Goal: Feedback & Contribution: Submit feedback/report problem

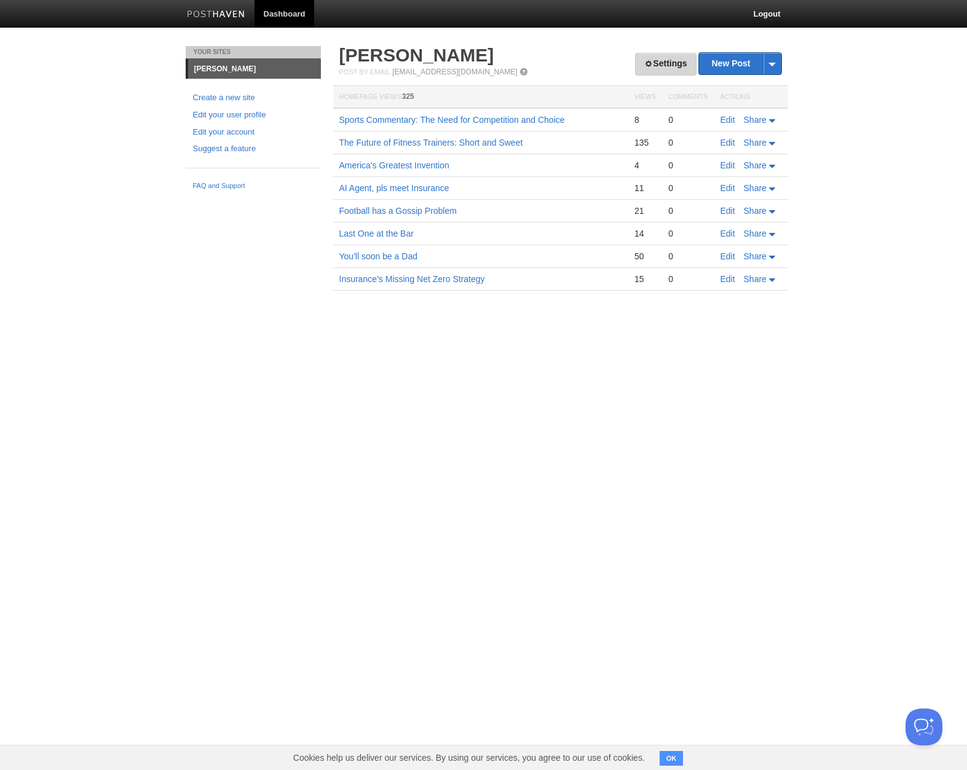
click at [657, 62] on link "Settings" at bounding box center [665, 64] width 61 height 23
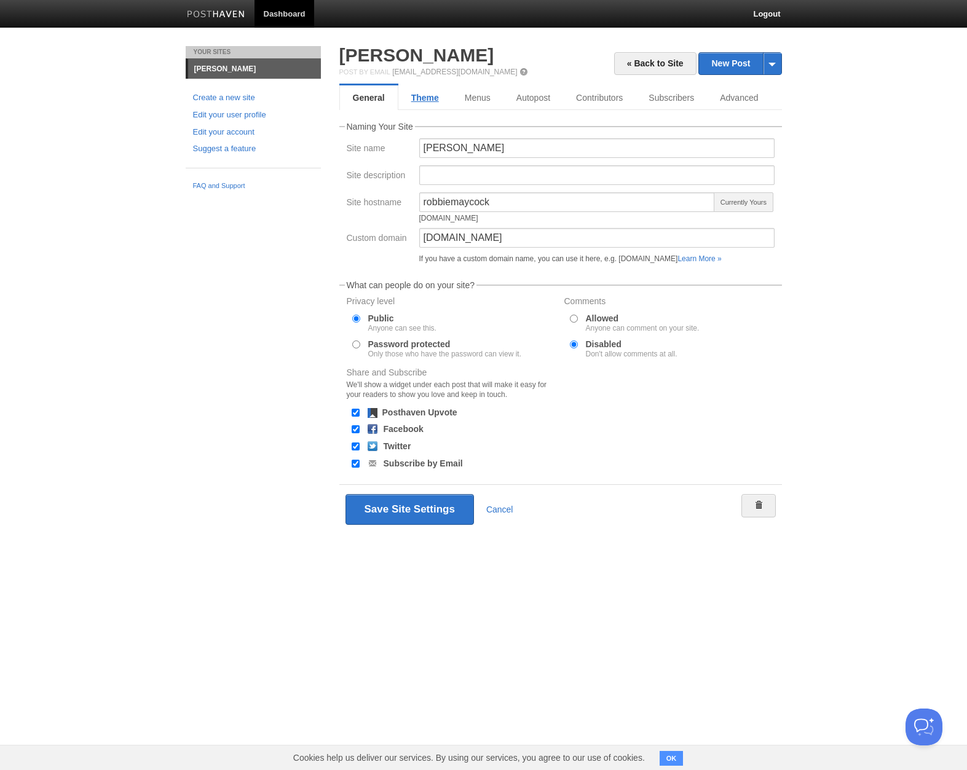
click at [444, 93] on link "Theme" at bounding box center [424, 97] width 53 height 25
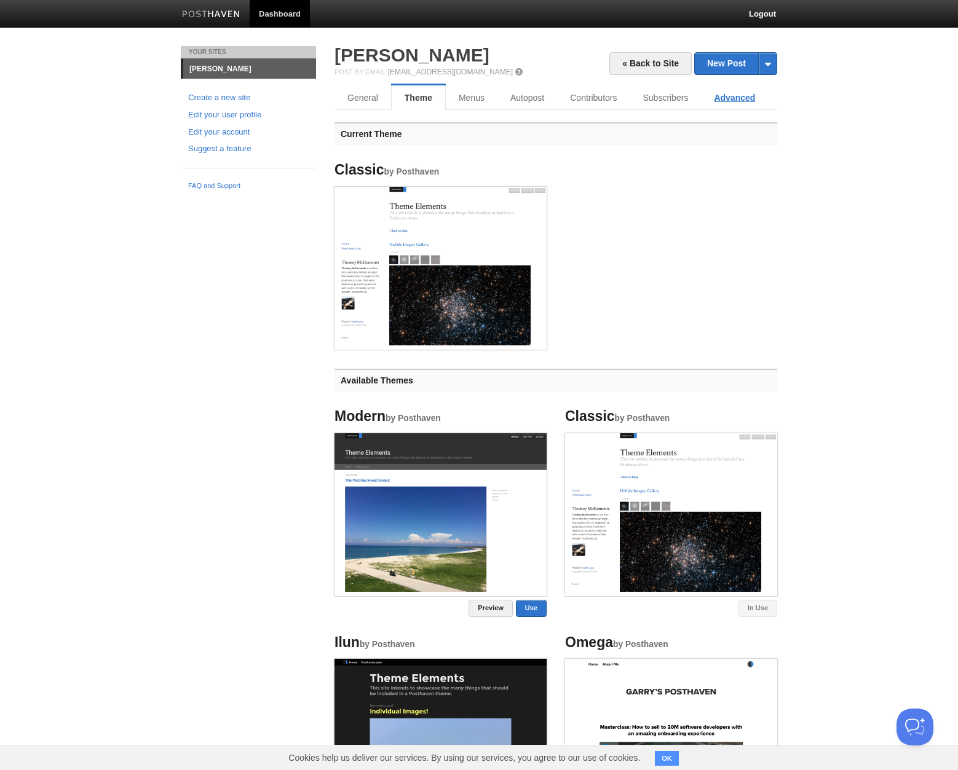
click at [734, 100] on link "Advanced" at bounding box center [734, 97] width 67 height 25
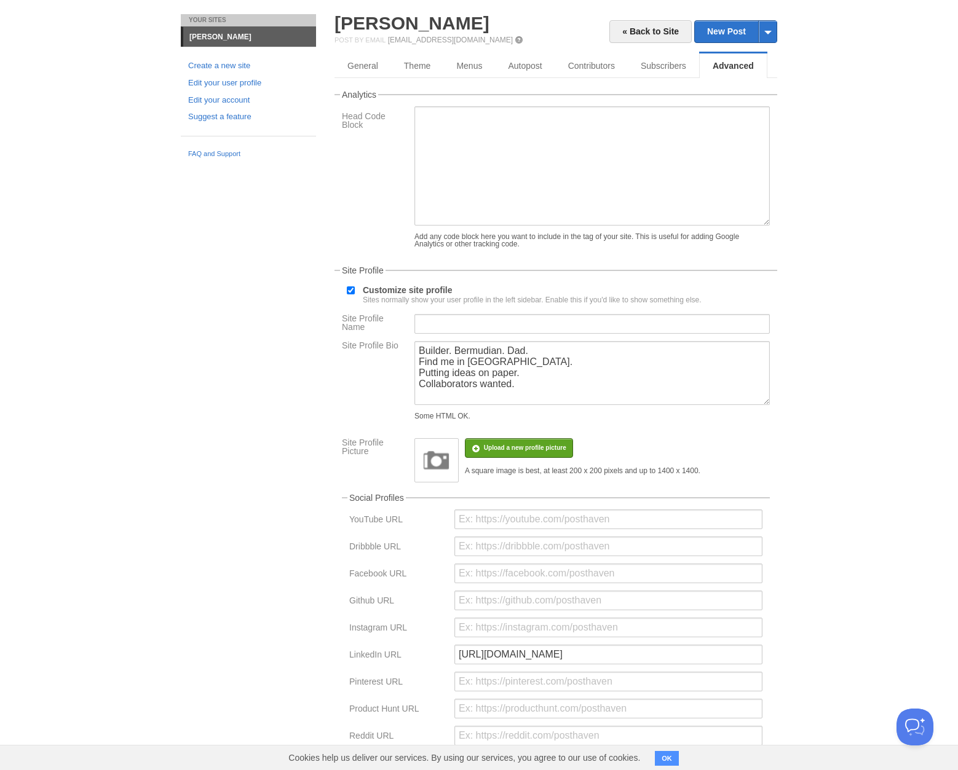
scroll to position [38, 0]
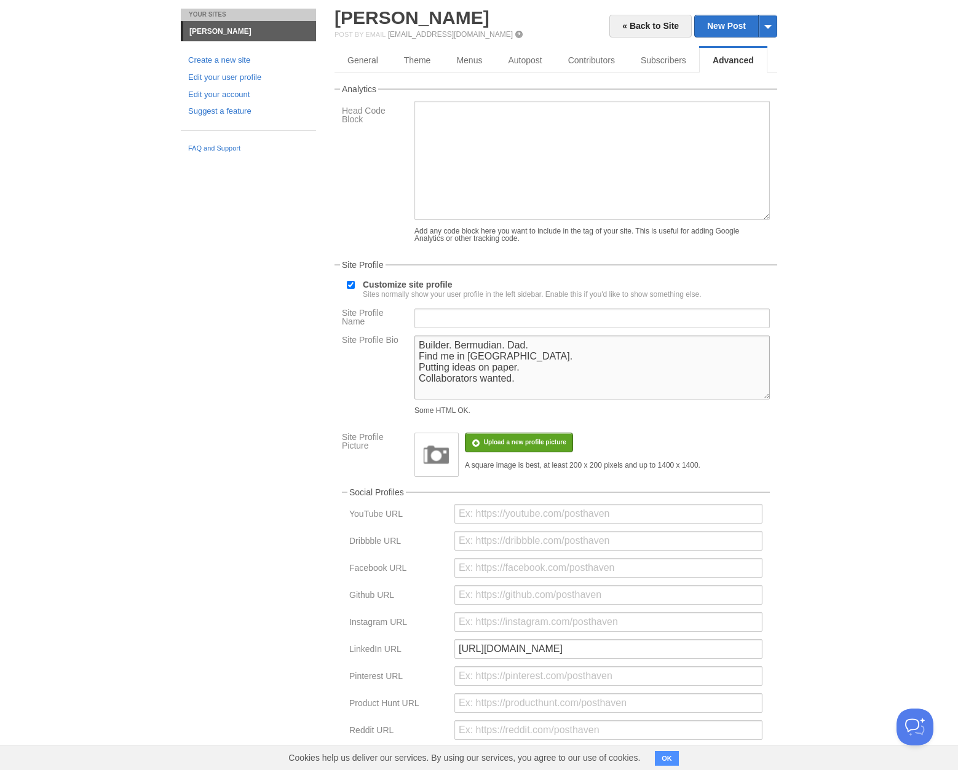
drag, startPoint x: 515, startPoint y: 391, endPoint x: 408, endPoint y: 390, distance: 107.6
click at [408, 390] on div "Site Profile Bio Builder. Bermudian. Dad. Find me in [GEOGRAPHIC_DATA]. Putting…" at bounding box center [555, 378] width 435 height 85
click at [516, 382] on textarea "Builder. Bermudian. Dad. Find me in [GEOGRAPHIC_DATA]. Putting ideas on paper. …" at bounding box center [591, 368] width 355 height 64
drag, startPoint x: 519, startPoint y: 381, endPoint x: 417, endPoint y: 381, distance: 102.1
click at [417, 381] on textarea "Builder. Bermudian. Dad. Find me in [GEOGRAPHIC_DATA]. Putting ideas on paper. …" at bounding box center [591, 368] width 355 height 64
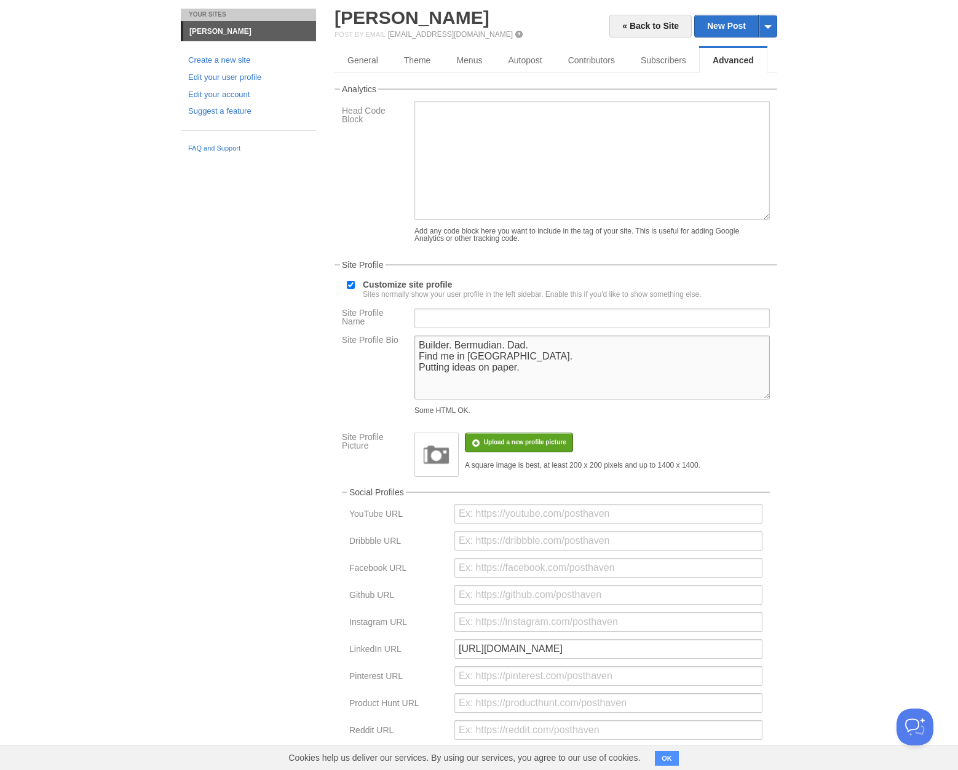
drag, startPoint x: 523, startPoint y: 380, endPoint x: 413, endPoint y: 383, distance: 110.1
click at [413, 383] on div "Builder. Bermudian. Dad. Find me in [GEOGRAPHIC_DATA]. Putting ideas on paper. …" at bounding box center [592, 378] width 363 height 85
type textarea "Builder. Bermudian. Dad. Find me in [GEOGRAPHIC_DATA]. Getting these ideas out …"
click at [853, 390] on body "Dashboard Logout Your Sites [PERSON_NAME] Create a new site Edit your user prof…" at bounding box center [479, 475] width 958 height 1027
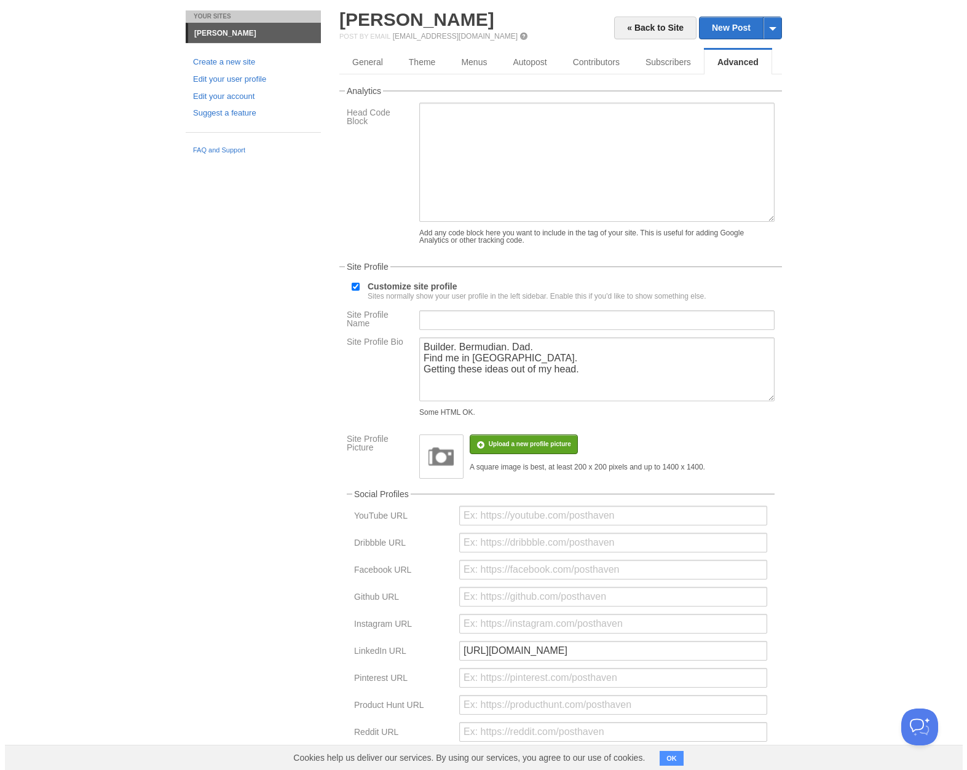
scroll to position [0, 0]
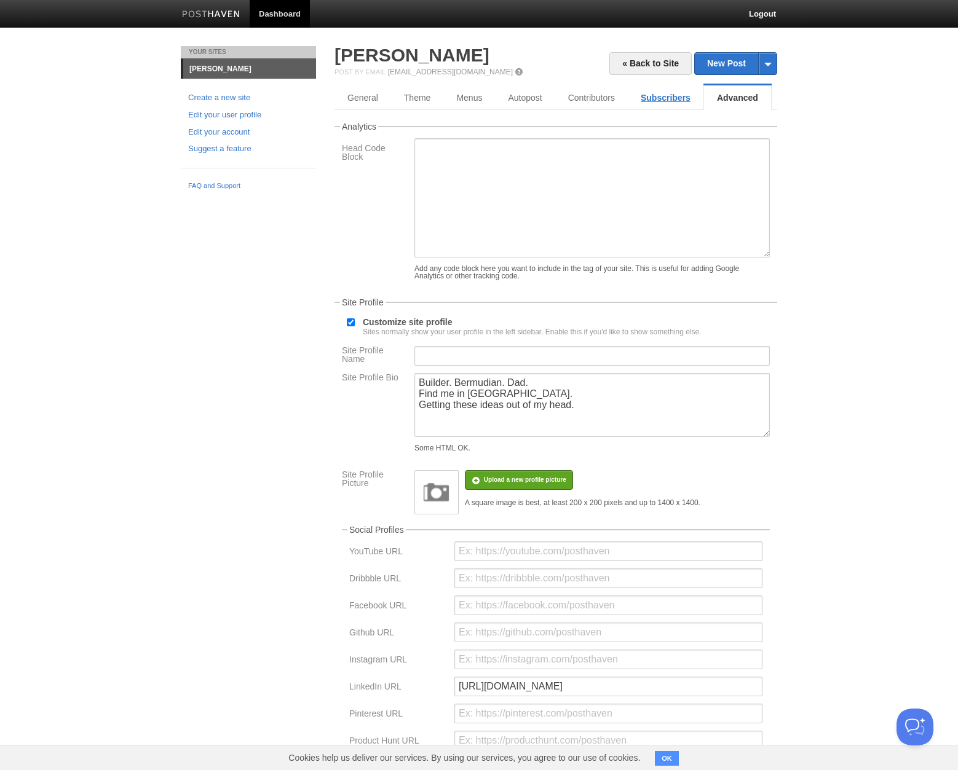
click at [668, 85] on link "Subscribers" at bounding box center [666, 97] width 76 height 25
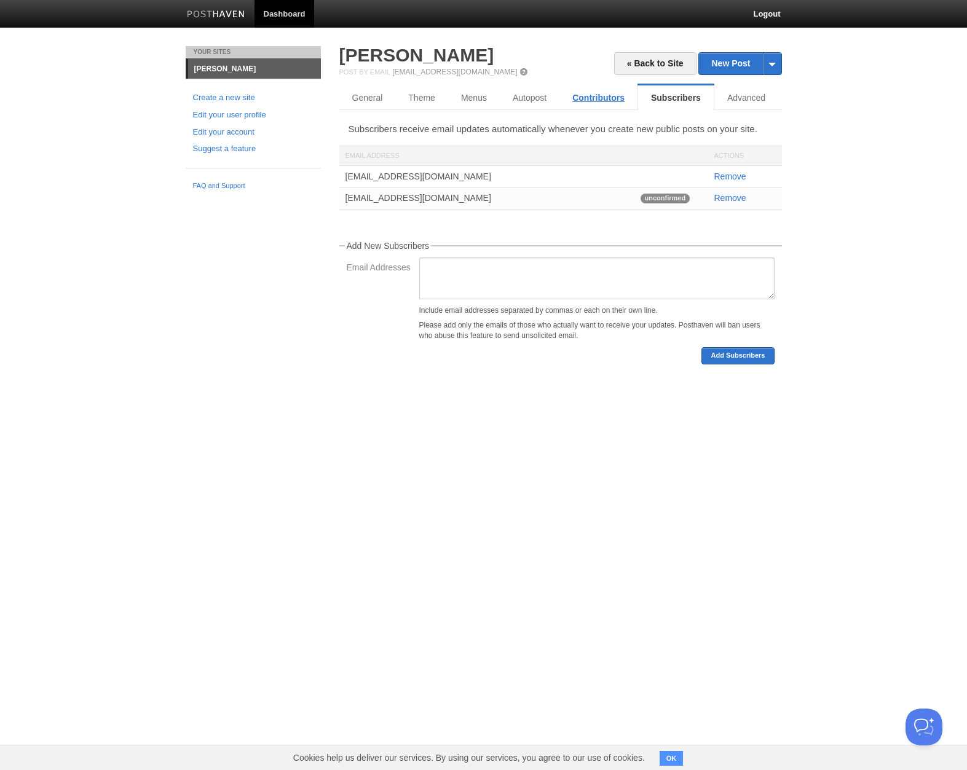
click at [599, 95] on link "Contributors" at bounding box center [599, 97] width 78 height 25
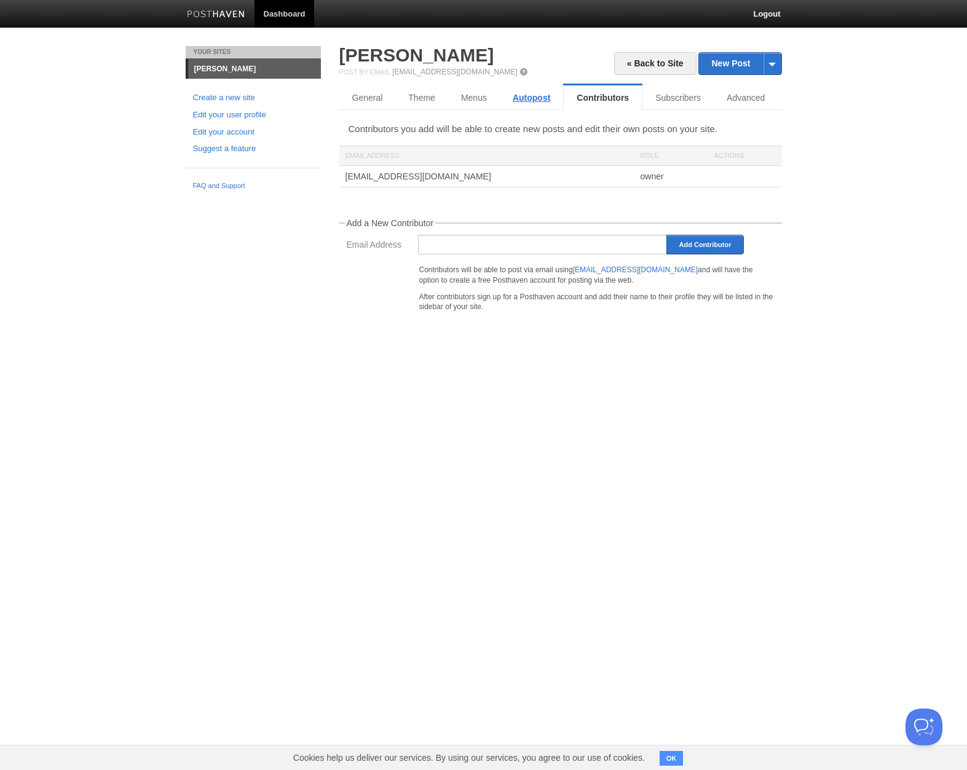
click at [524, 98] on link "Autopost" at bounding box center [531, 97] width 63 height 25
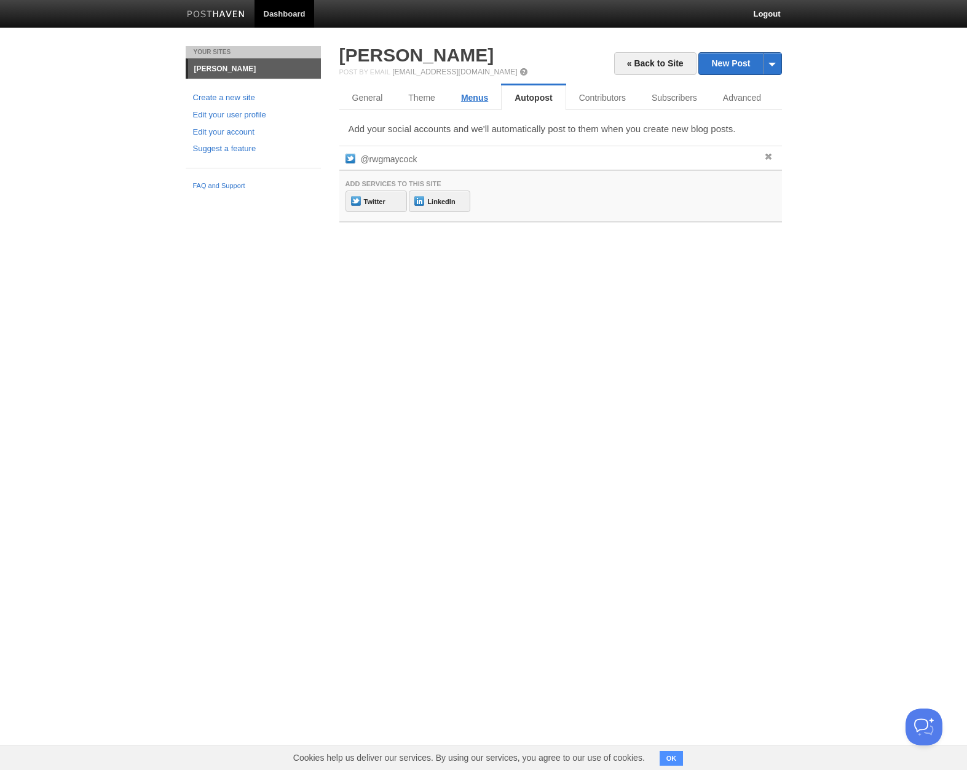
click at [475, 98] on link "Menus" at bounding box center [474, 97] width 53 height 25
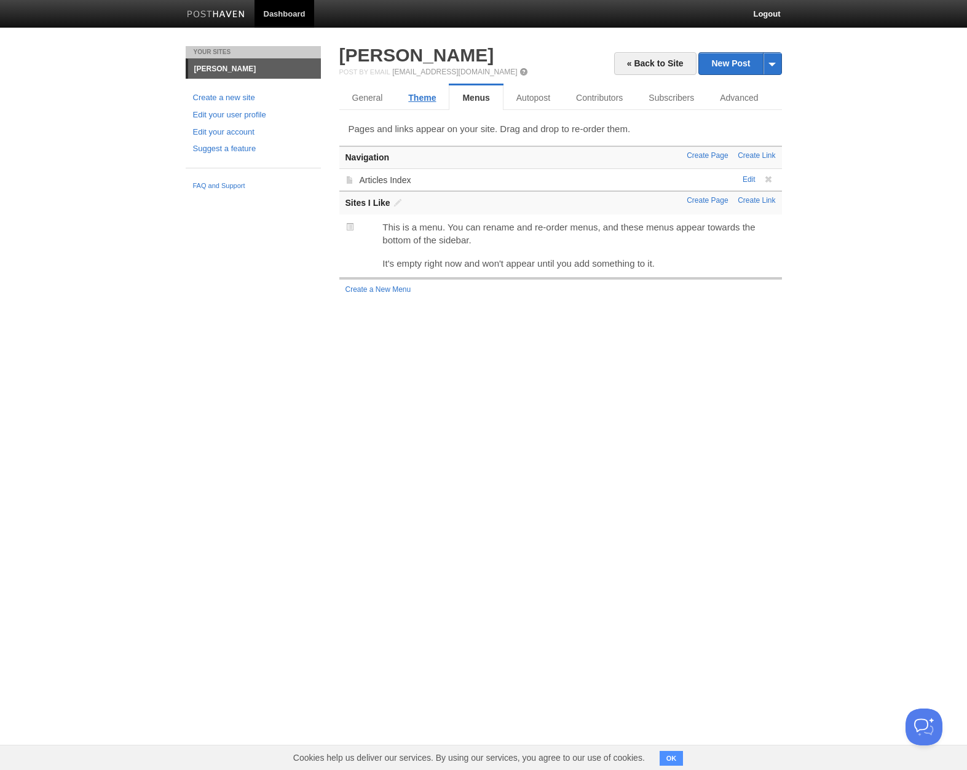
click at [424, 98] on link "Theme" at bounding box center [421, 97] width 53 height 25
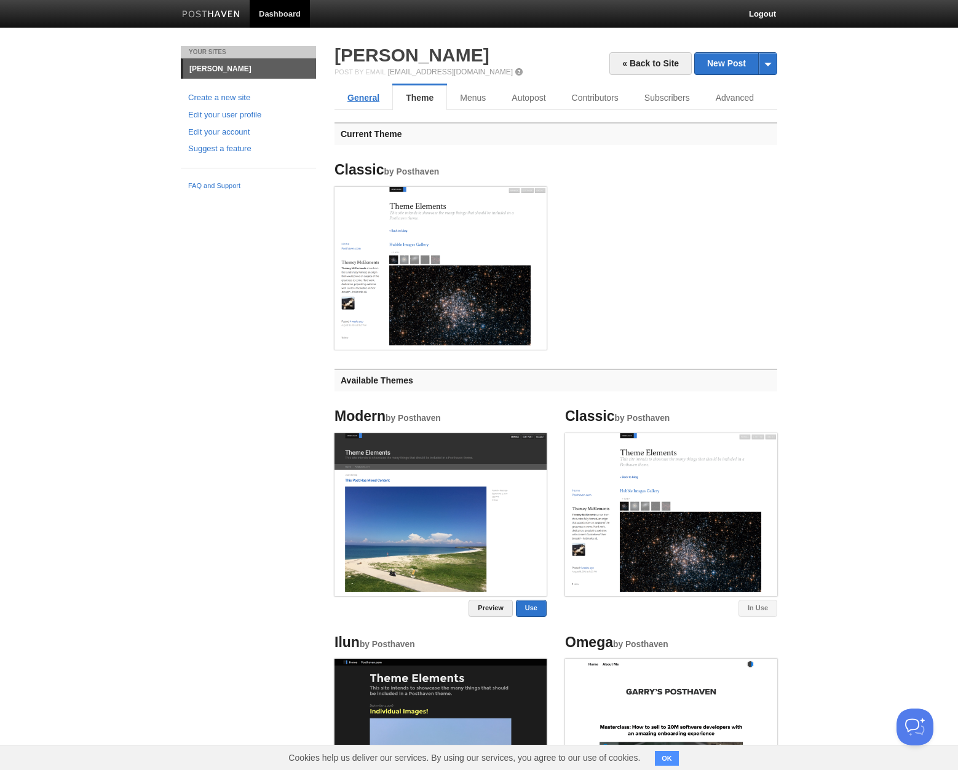
click at [376, 101] on link "General" at bounding box center [363, 97] width 58 height 25
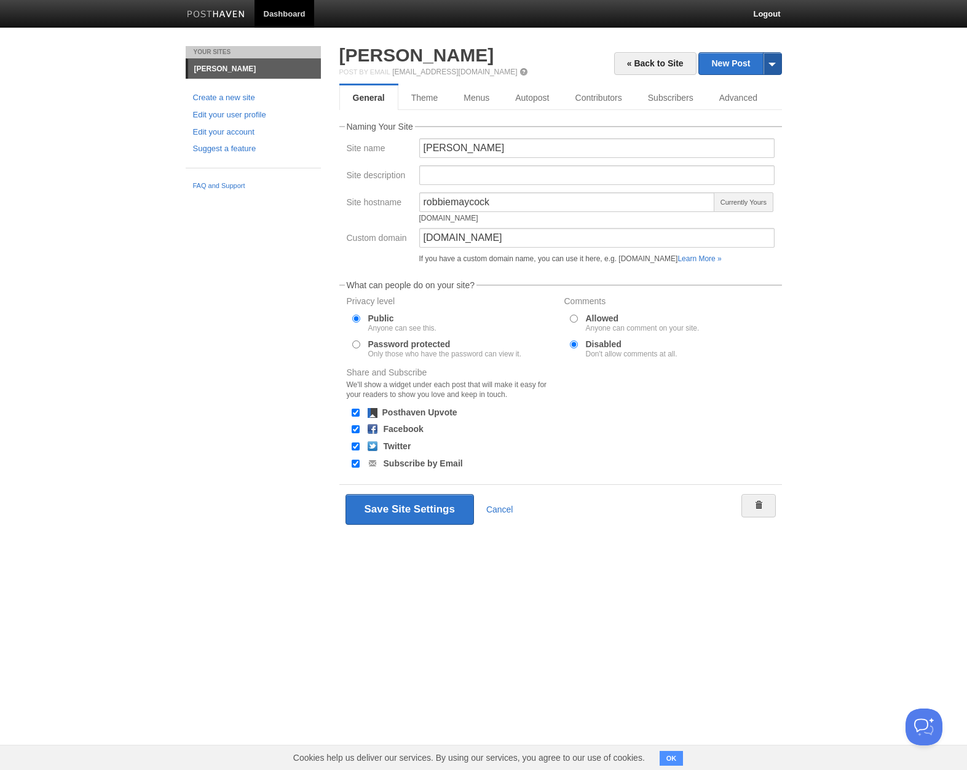
click at [772, 68] on span at bounding box center [772, 64] width 18 height 22
click at [826, 107] on body "Dashboard Logout Your Sites [PERSON_NAME] Create a new site Edit your user prof…" at bounding box center [483, 285] width 967 height 571
click at [419, 516] on button "Save Site Settings" at bounding box center [410, 509] width 129 height 31
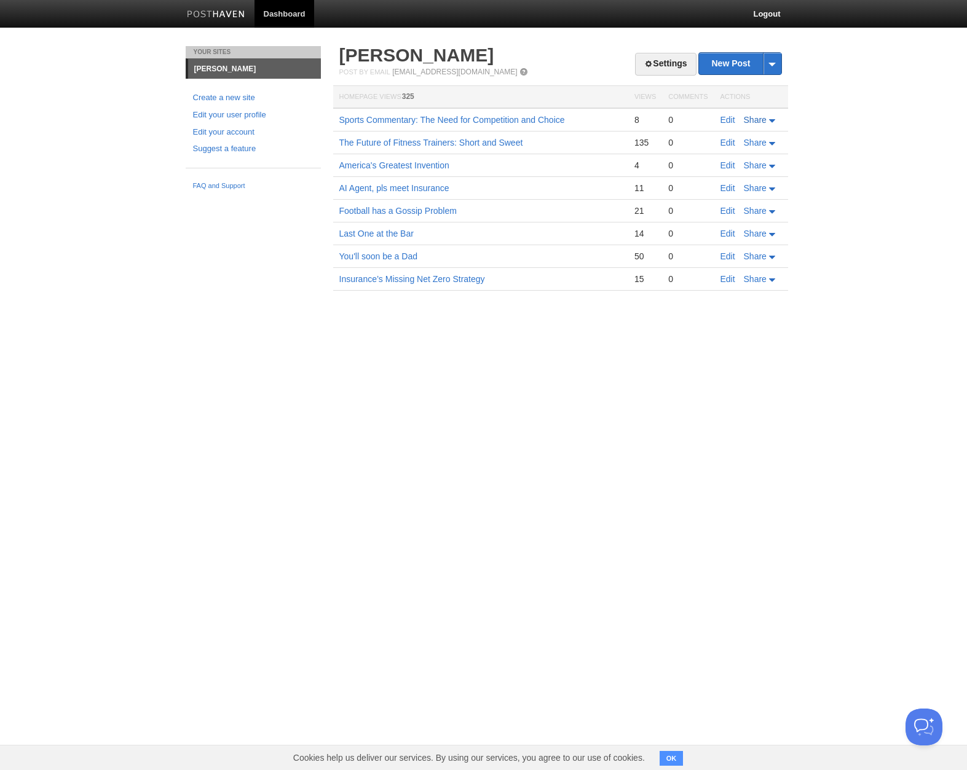
click at [772, 121] on icon at bounding box center [772, 120] width 6 height 3
click at [833, 122] on body "Dashboard Logout Updated site: [PERSON_NAME] × Your Sites [PERSON_NAME] Create …" at bounding box center [483, 163] width 967 height 327
click at [724, 122] on link "Edit" at bounding box center [728, 120] width 15 height 10
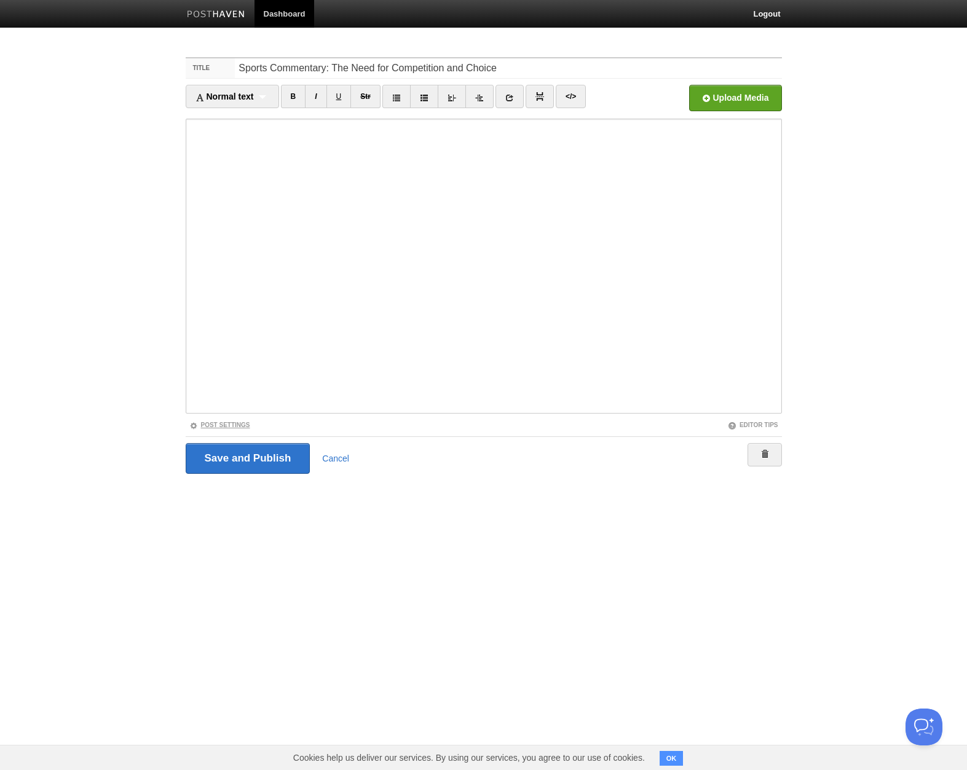
click at [224, 427] on link "Post Settings" at bounding box center [219, 425] width 61 height 7
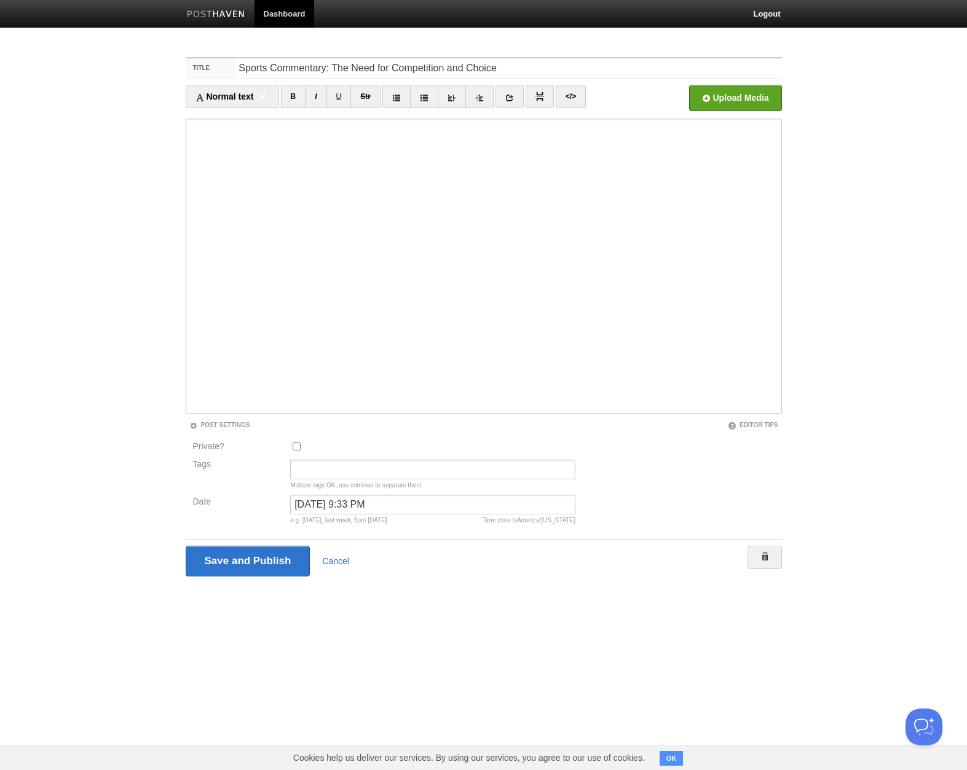
click at [283, 11] on link "Dashboard" at bounding box center [285, 14] width 60 height 28
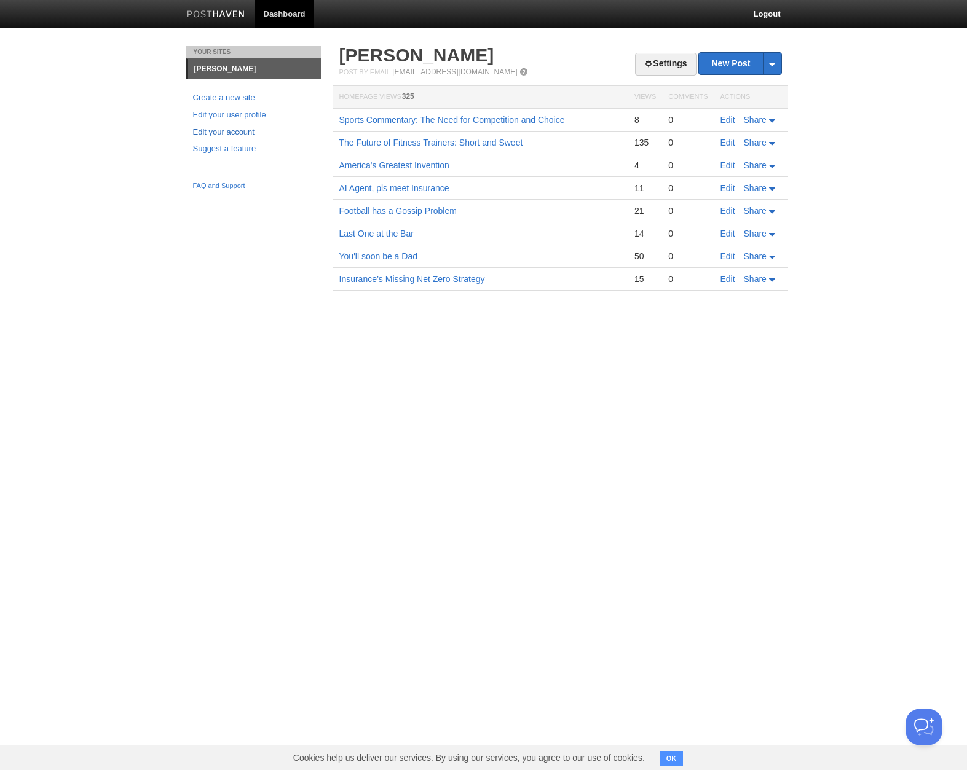
click at [229, 133] on link "Edit your account" at bounding box center [253, 132] width 121 height 13
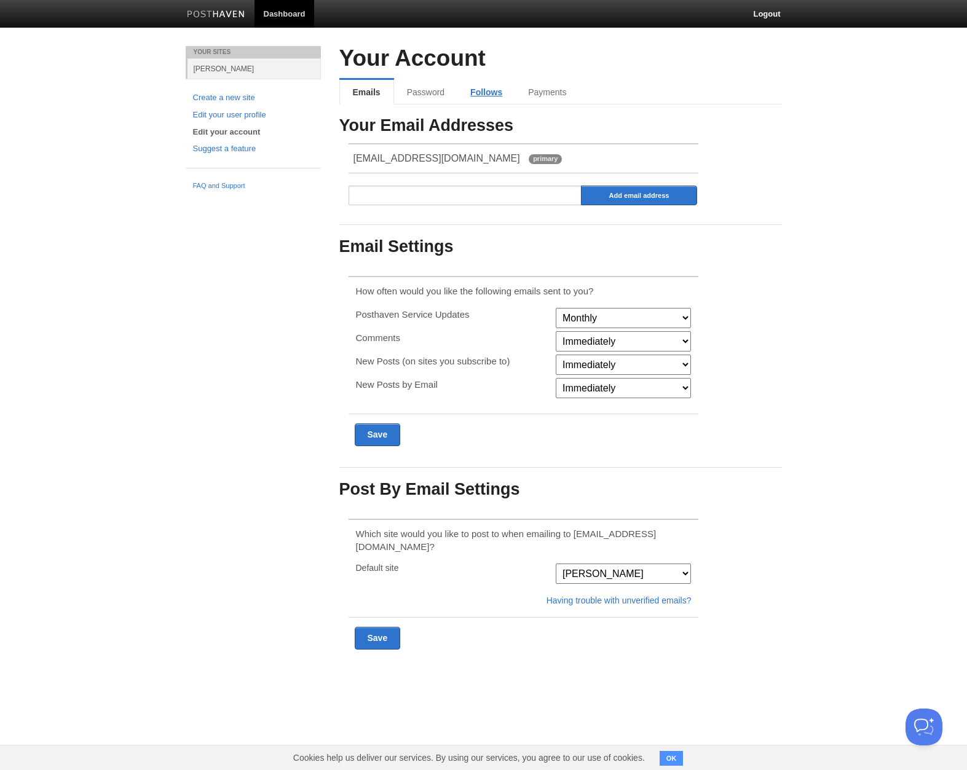
click at [496, 92] on link "Follows" at bounding box center [486, 92] width 58 height 25
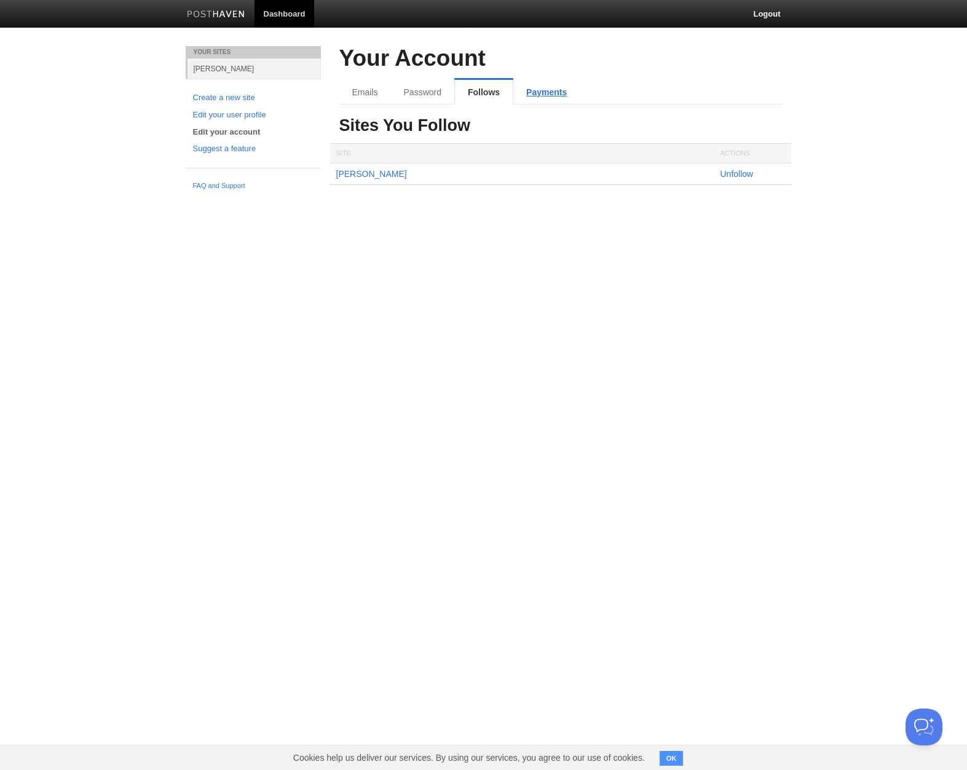
click at [539, 93] on link "Payments" at bounding box center [546, 92] width 66 height 25
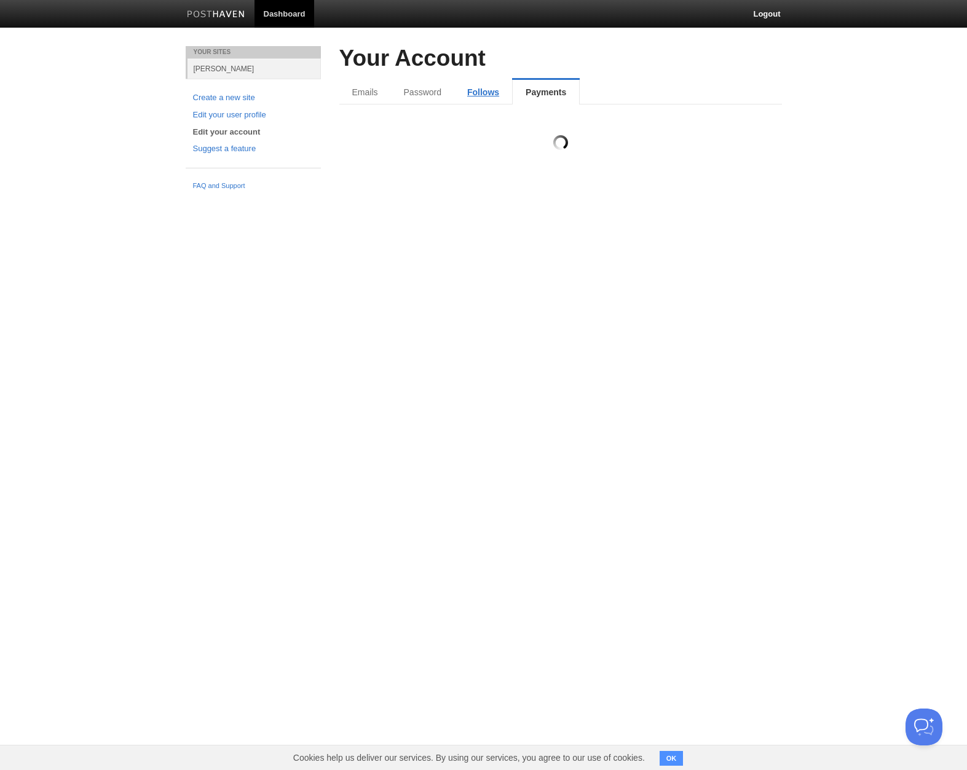
click at [477, 93] on link "Follows" at bounding box center [483, 92] width 58 height 25
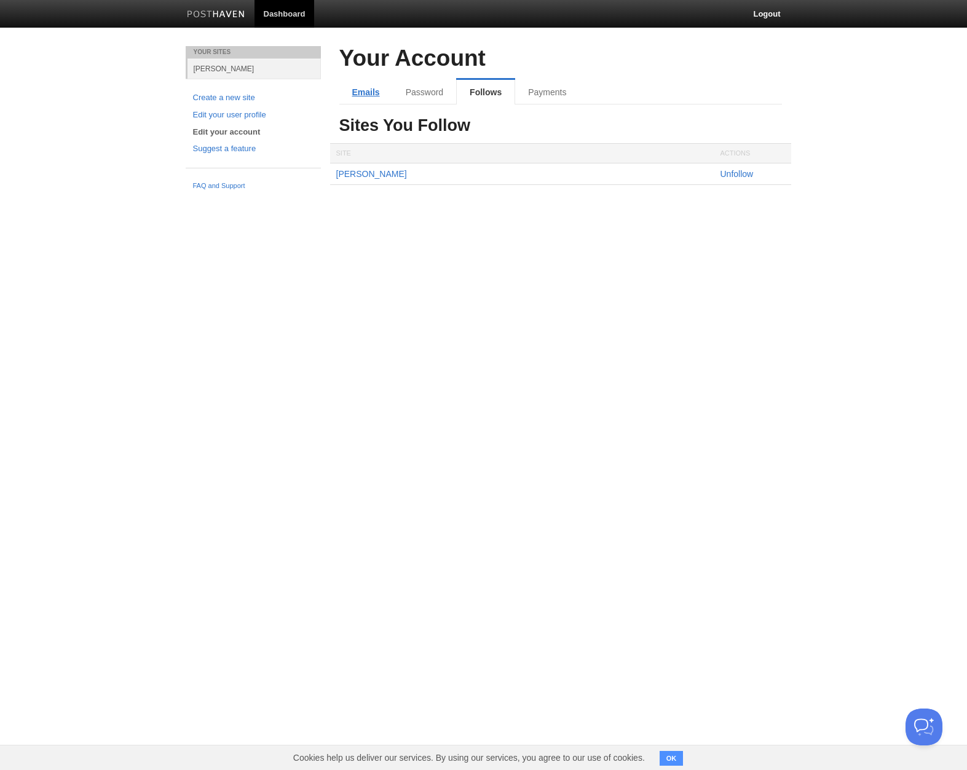
click at [379, 94] on link "Emails" at bounding box center [365, 92] width 53 height 25
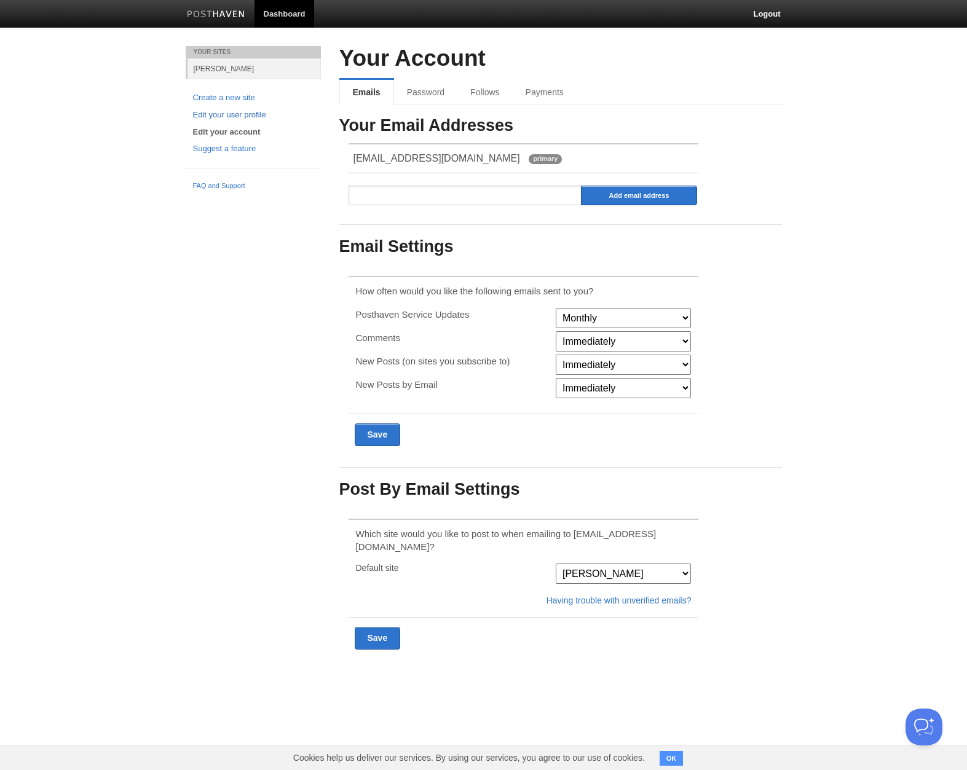
click at [208, 117] on link "Edit your user profile" at bounding box center [253, 115] width 121 height 13
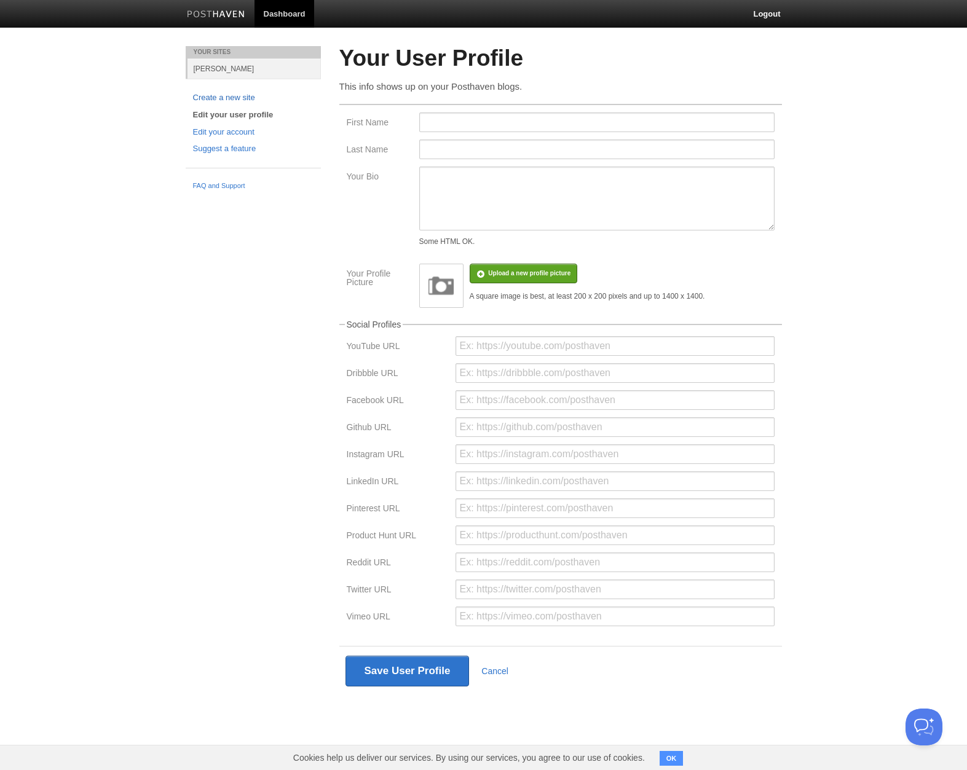
click at [221, 98] on link "Create a new site" at bounding box center [253, 98] width 121 height 13
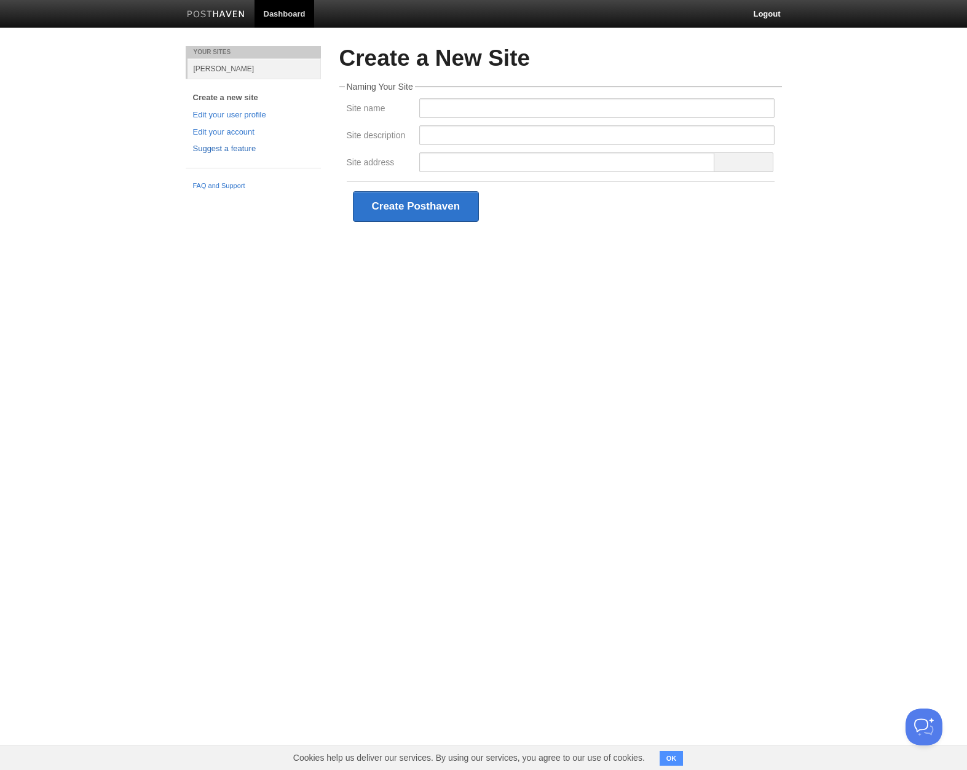
click at [216, 147] on link "Suggest a feature" at bounding box center [253, 149] width 121 height 13
click at [233, 13] on img at bounding box center [216, 14] width 58 height 9
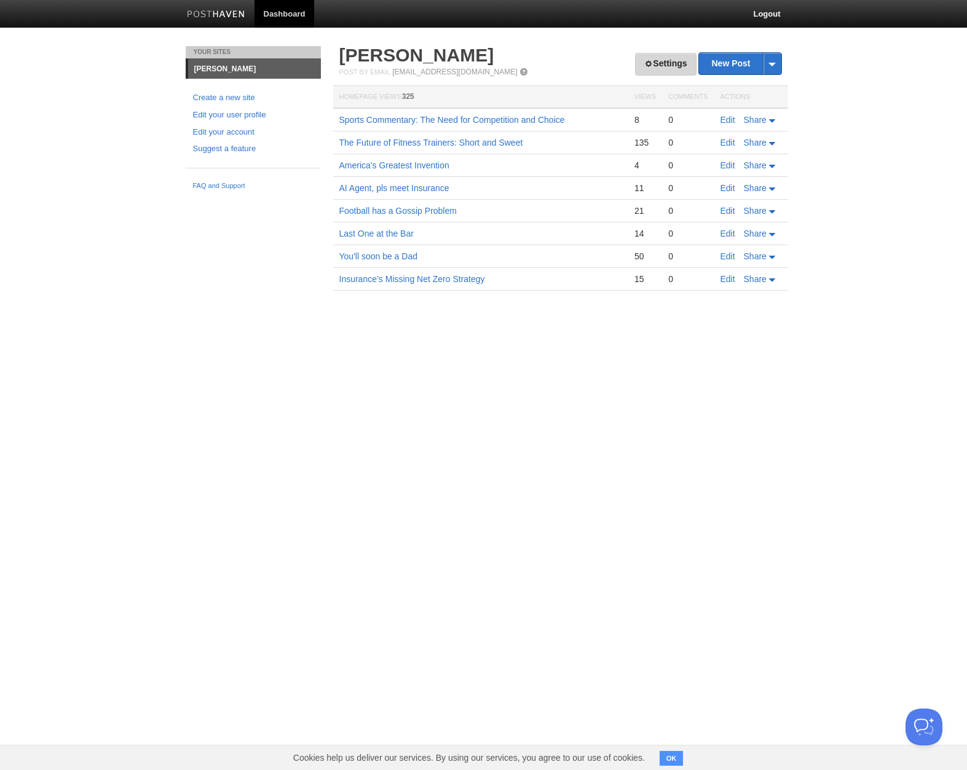
click at [678, 58] on link "Settings" at bounding box center [665, 64] width 61 height 23
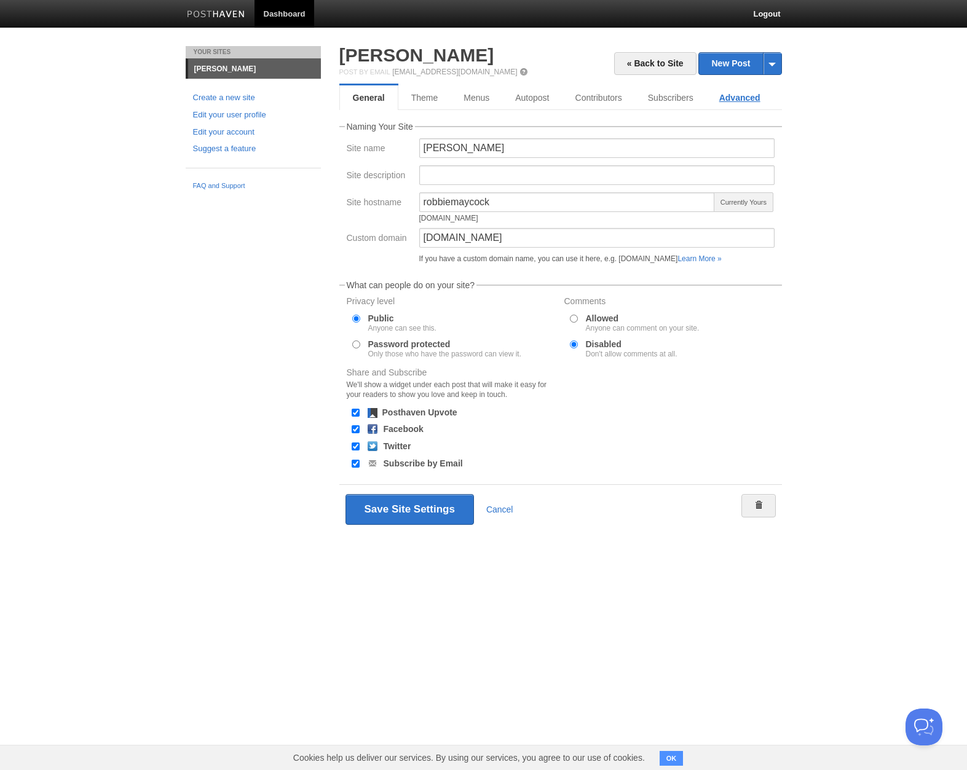
click at [738, 93] on link "Advanced" at bounding box center [739, 97] width 67 height 25
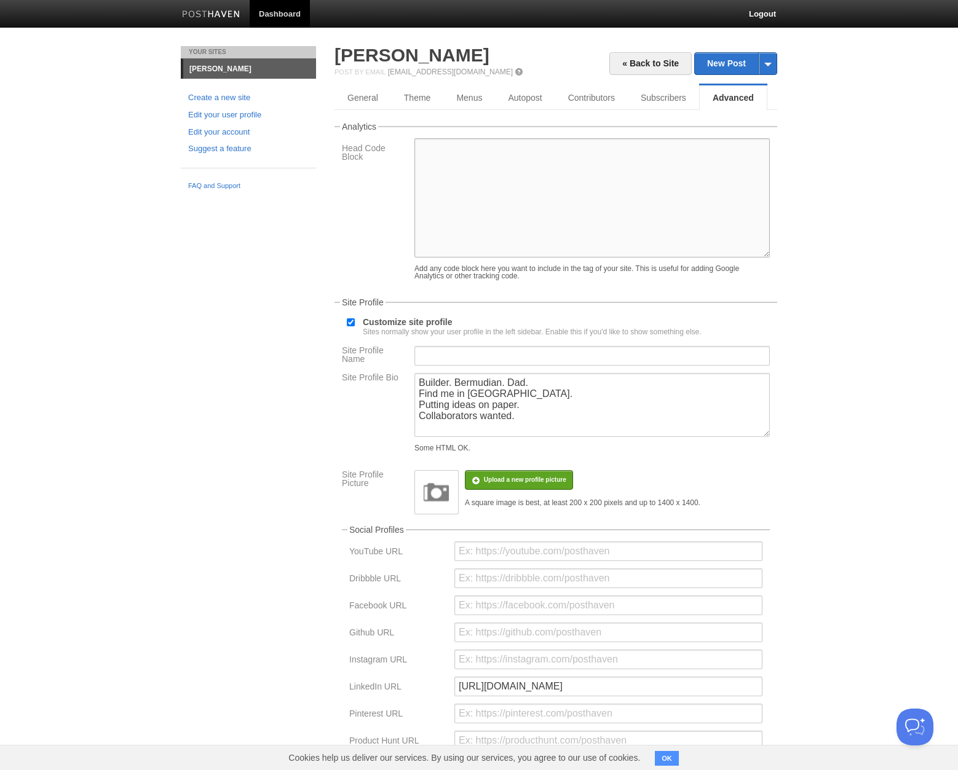
click at [647, 154] on textarea at bounding box center [591, 197] width 355 height 119
paste textarea ".post-views { display: none !important; }"
type textarea ".post-views { display: none !important; }"
click at [821, 264] on body "Dashboard Logout Your Sites [PERSON_NAME] Create a new site Edit your user prof…" at bounding box center [479, 513] width 958 height 1027
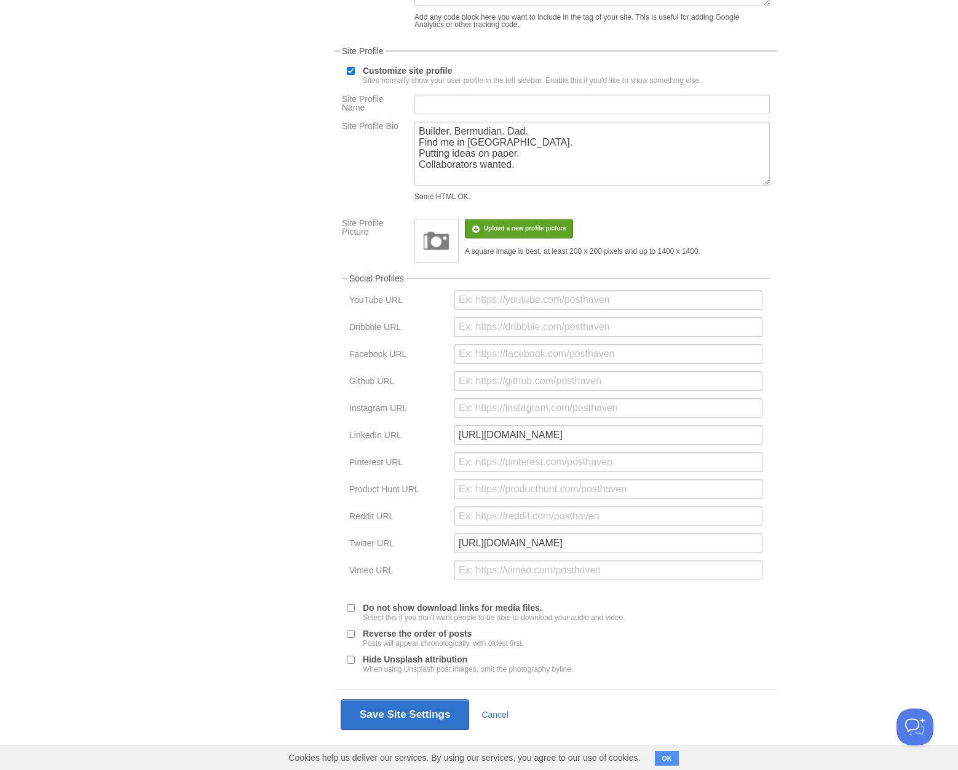
scroll to position [271, 0]
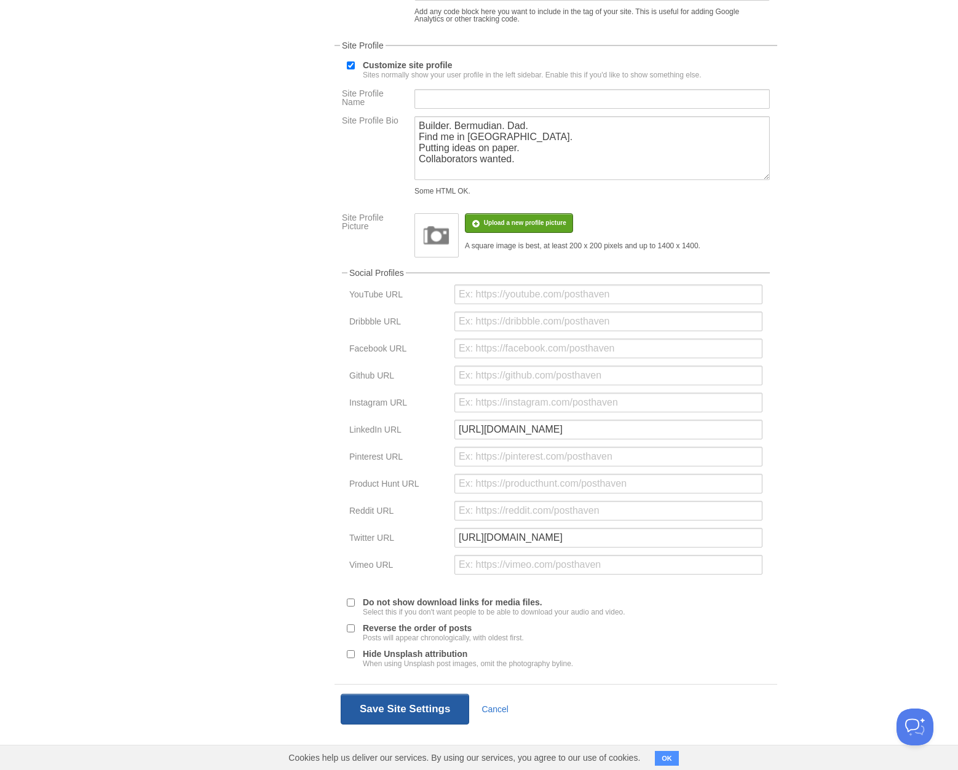
click at [432, 708] on button "Save Site Settings" at bounding box center [405, 709] width 129 height 31
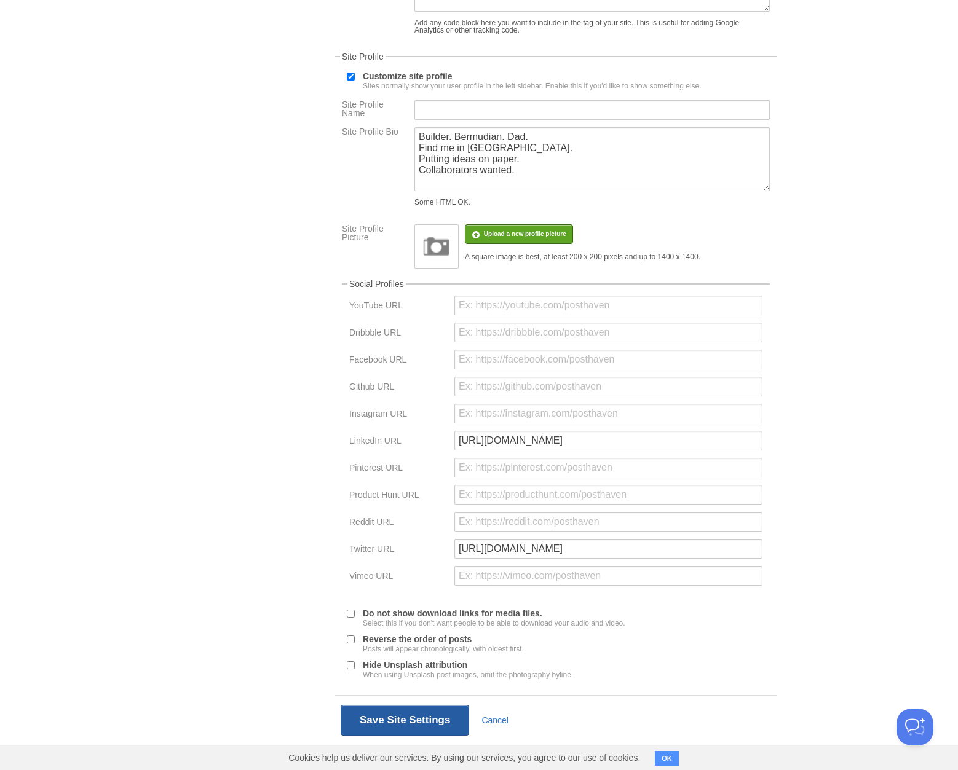
scroll to position [46, 0]
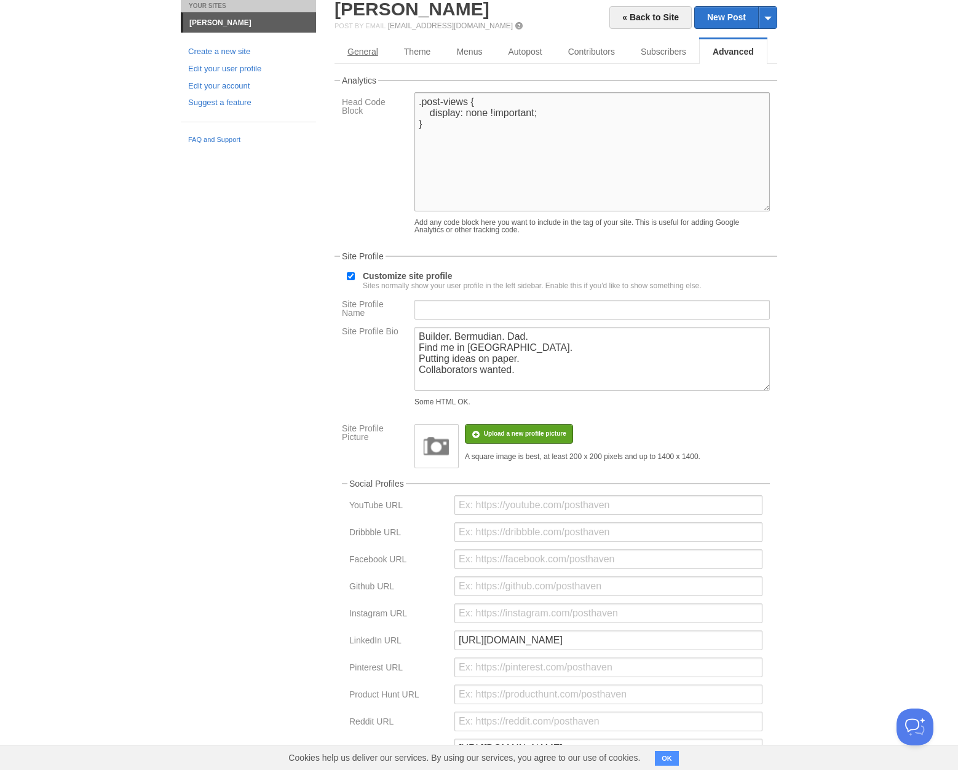
drag, startPoint x: 439, startPoint y: 139, endPoint x: 380, endPoint y: 59, distance: 99.4
click at [380, 59] on div "« Back to Site New Post by Web by Email Robbie Maycock Post by Email post@robbi…" at bounding box center [555, 472] width 443 height 945
click at [848, 279] on body "Dashboard Logout Updated site × Your Sites Robbie Maycock Create a new site Edi…" at bounding box center [479, 467] width 958 height 1027
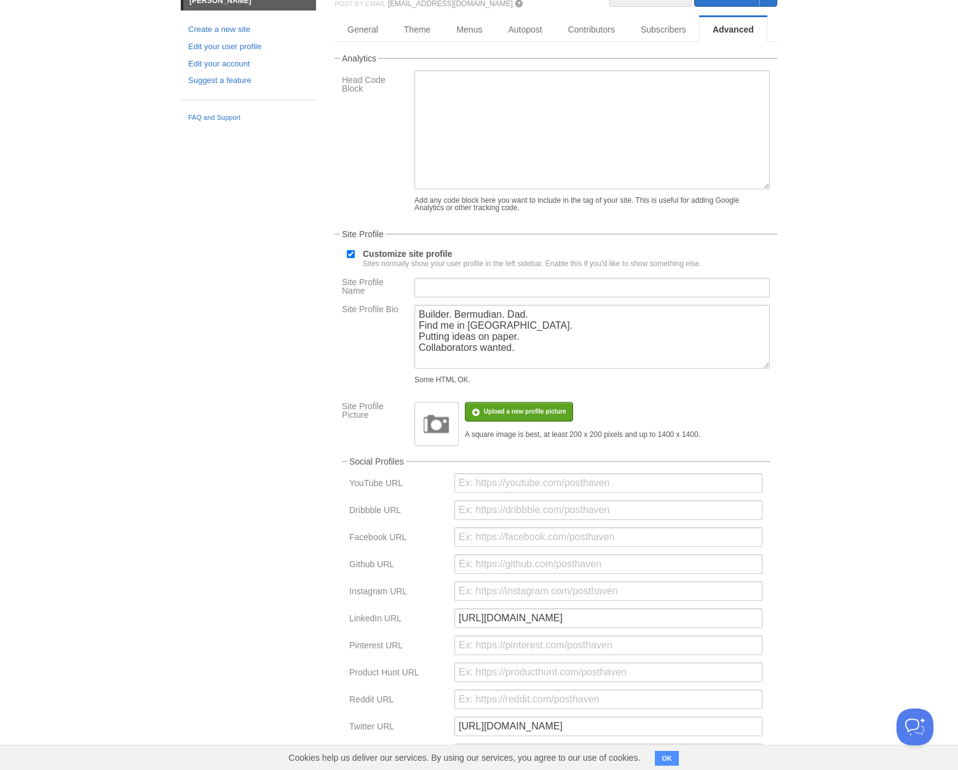
scroll to position [0, 0]
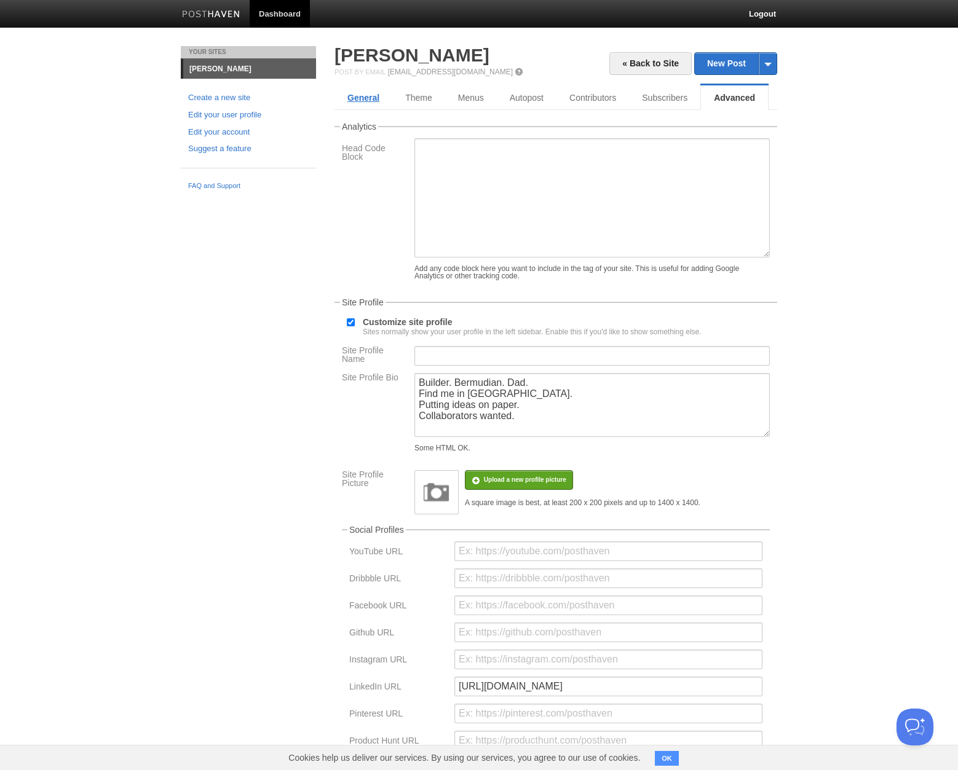
click at [370, 96] on link "General" at bounding box center [363, 97] width 58 height 25
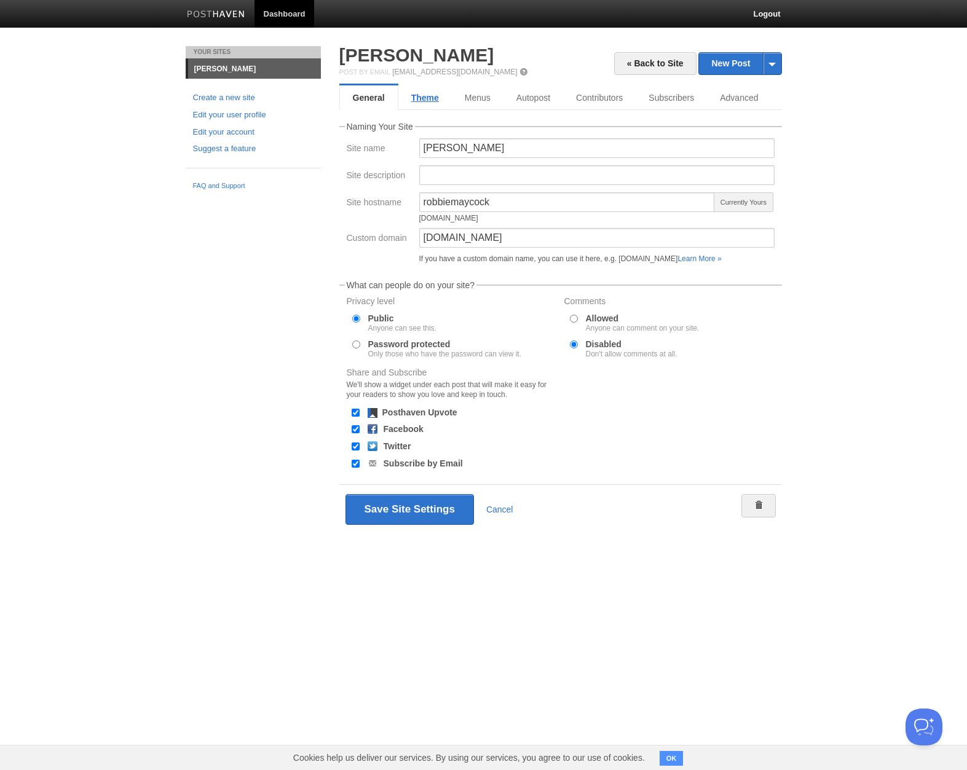
click at [427, 98] on link "Theme" at bounding box center [424, 97] width 53 height 25
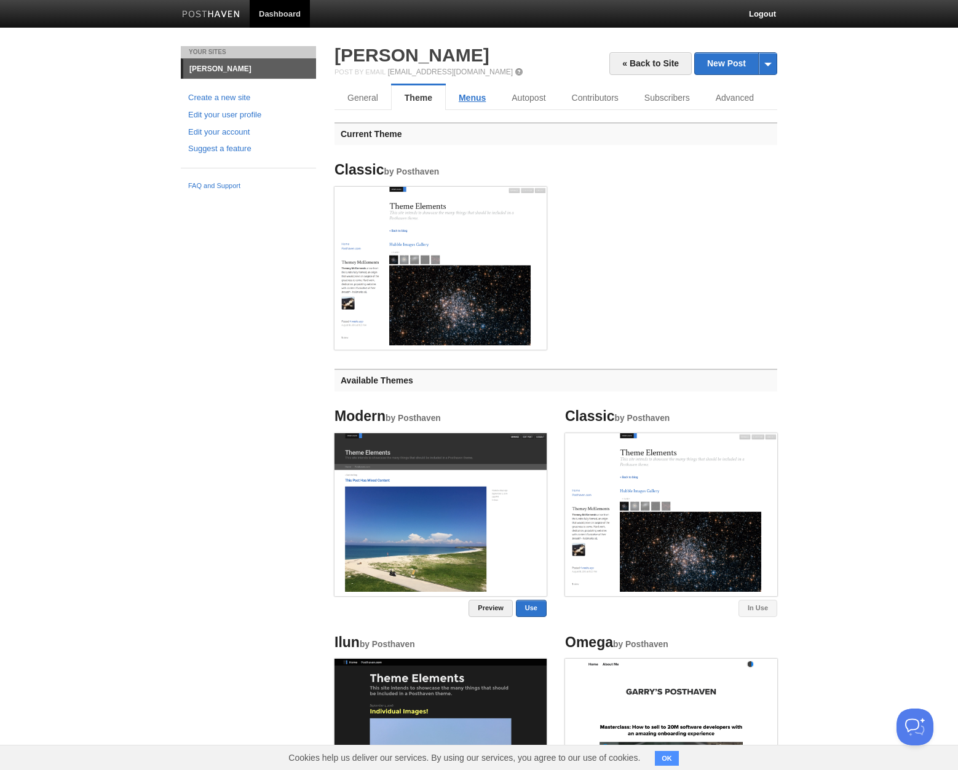
click at [478, 87] on link "Menus" at bounding box center [472, 97] width 53 height 25
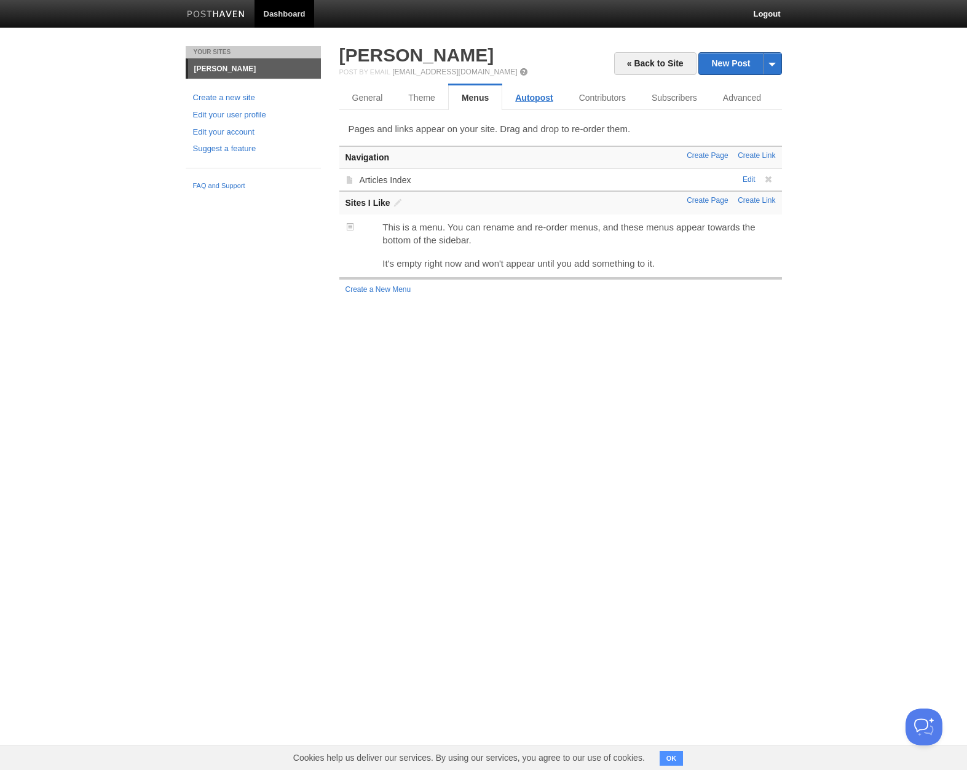
click at [532, 98] on link "Autopost" at bounding box center [533, 97] width 63 height 25
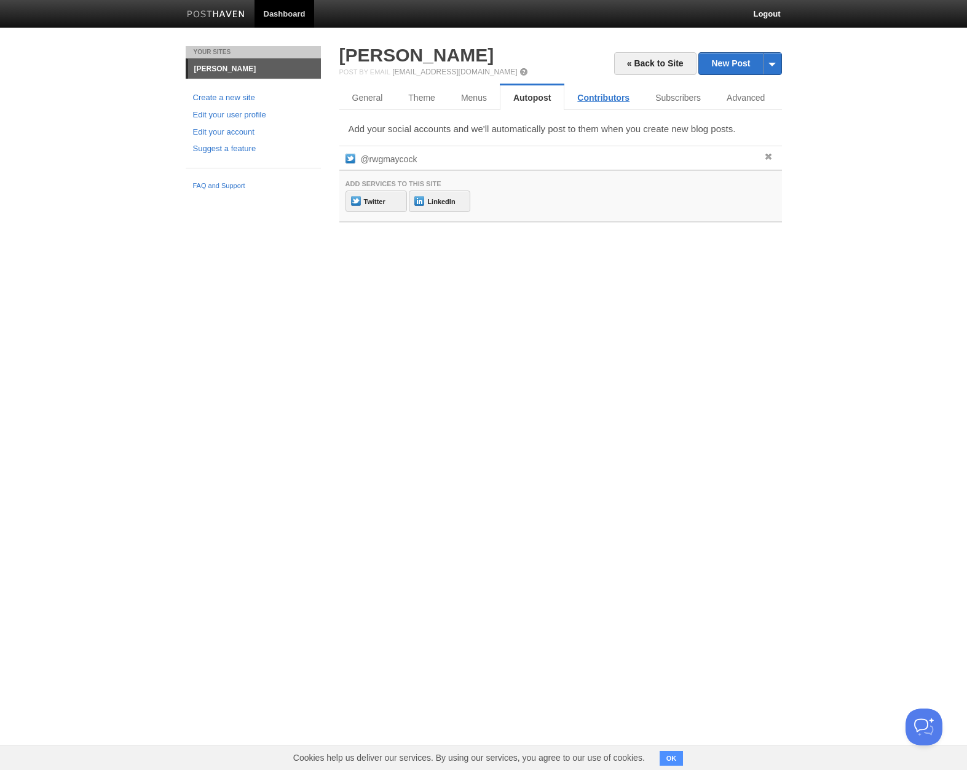
click at [598, 97] on link "Contributors" at bounding box center [603, 97] width 78 height 25
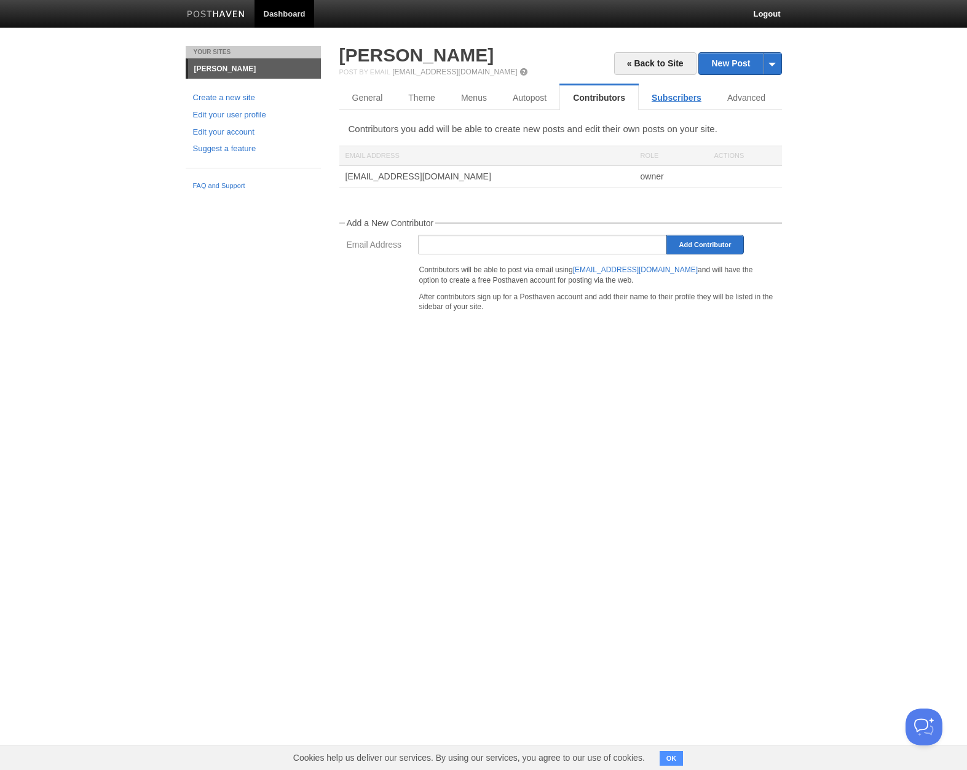
click at [659, 96] on link "Subscribers" at bounding box center [677, 97] width 76 height 25
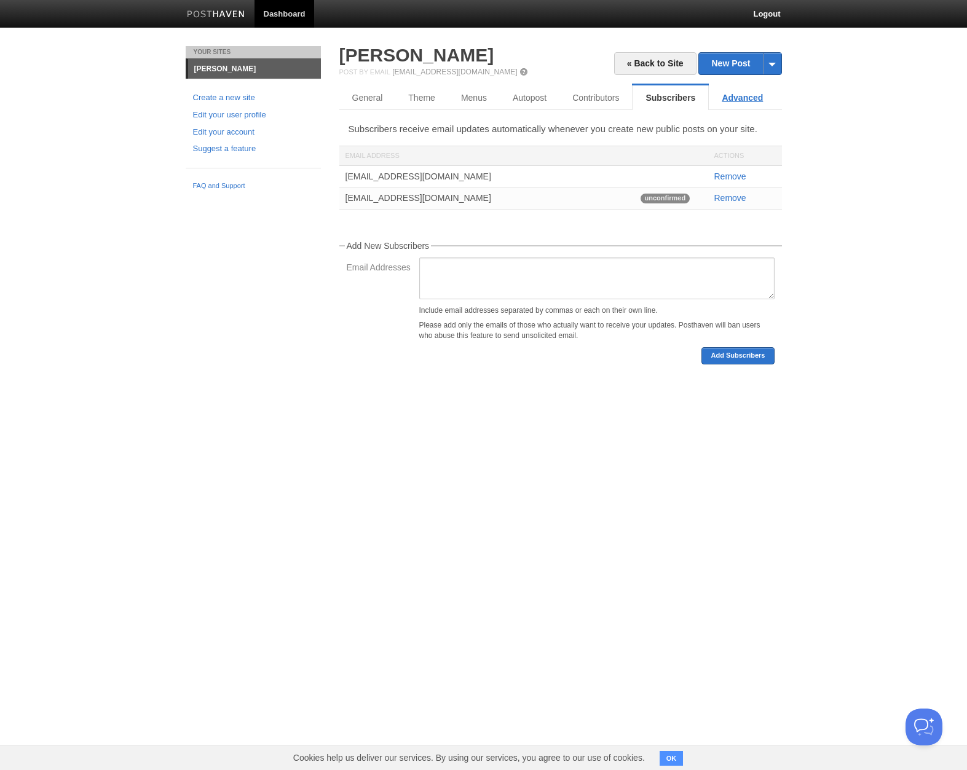
click at [742, 97] on link "Advanced" at bounding box center [742, 97] width 67 height 25
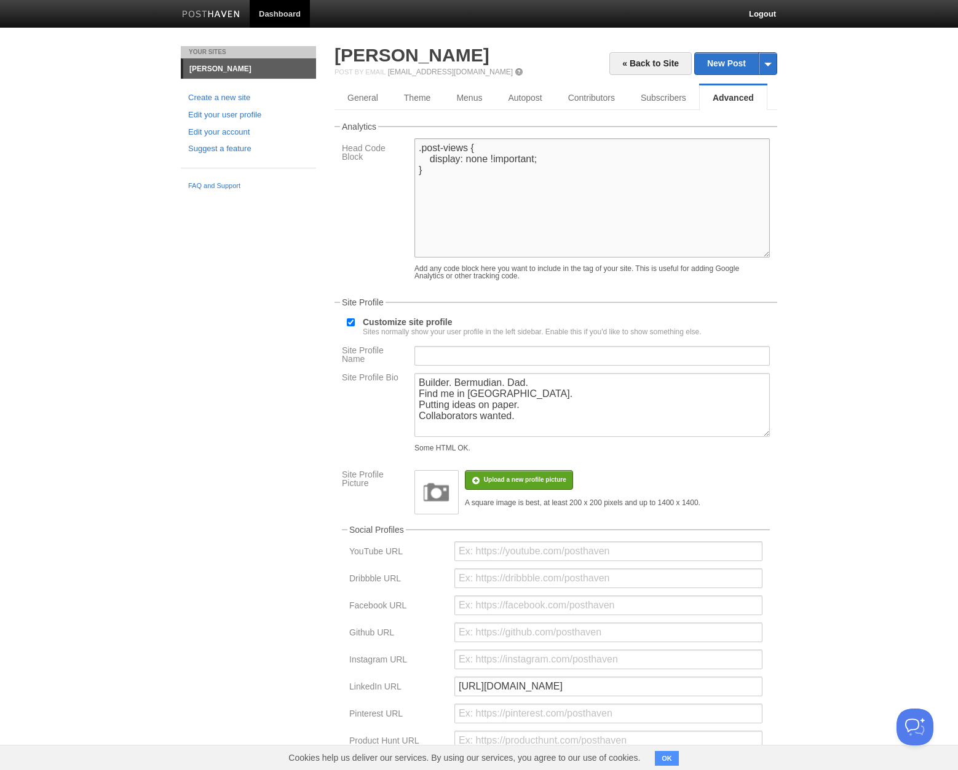
drag, startPoint x: 463, startPoint y: 191, endPoint x: 373, endPoint y: 114, distance: 118.6
click at [373, 114] on div "« Back to Site New Post by Web by Email Robbie Maycock Post by Email post@robbi…" at bounding box center [555, 518] width 443 height 945
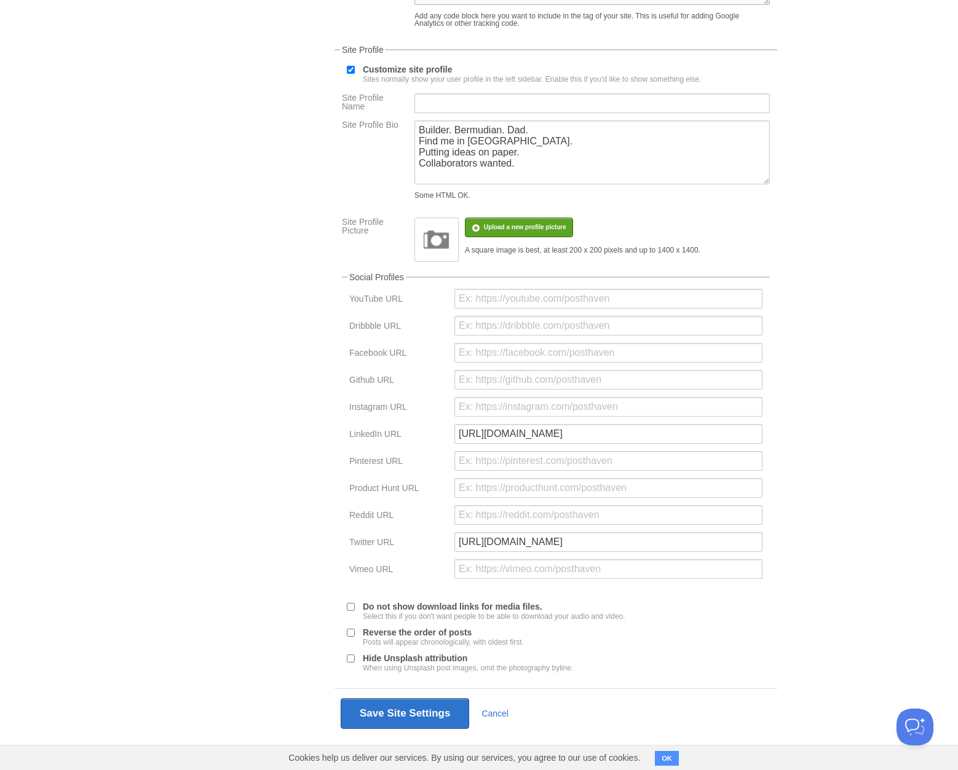
scroll to position [271, 0]
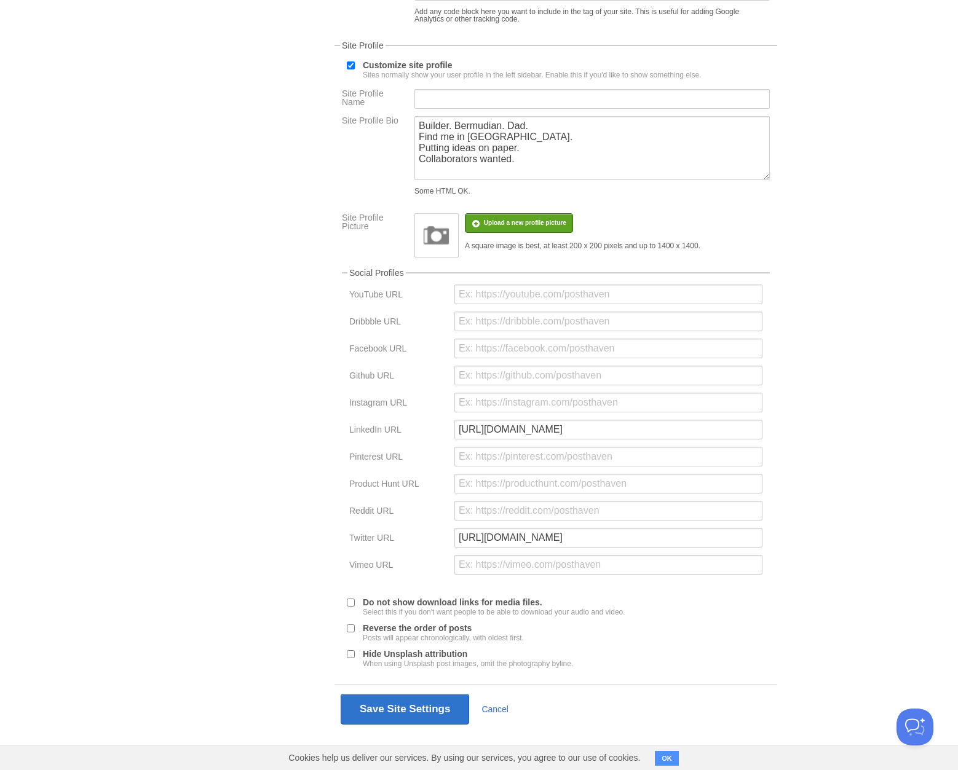
click at [433, 192] on div "Some HTML OK." at bounding box center [591, 191] width 355 height 7
click at [306, 204] on div "Your Sites Robbie Maycock Create a new site Edit your user profile Edit your ac…" at bounding box center [479, 279] width 615 height 981
click at [405, 707] on button "Save Site Settings" at bounding box center [405, 709] width 129 height 31
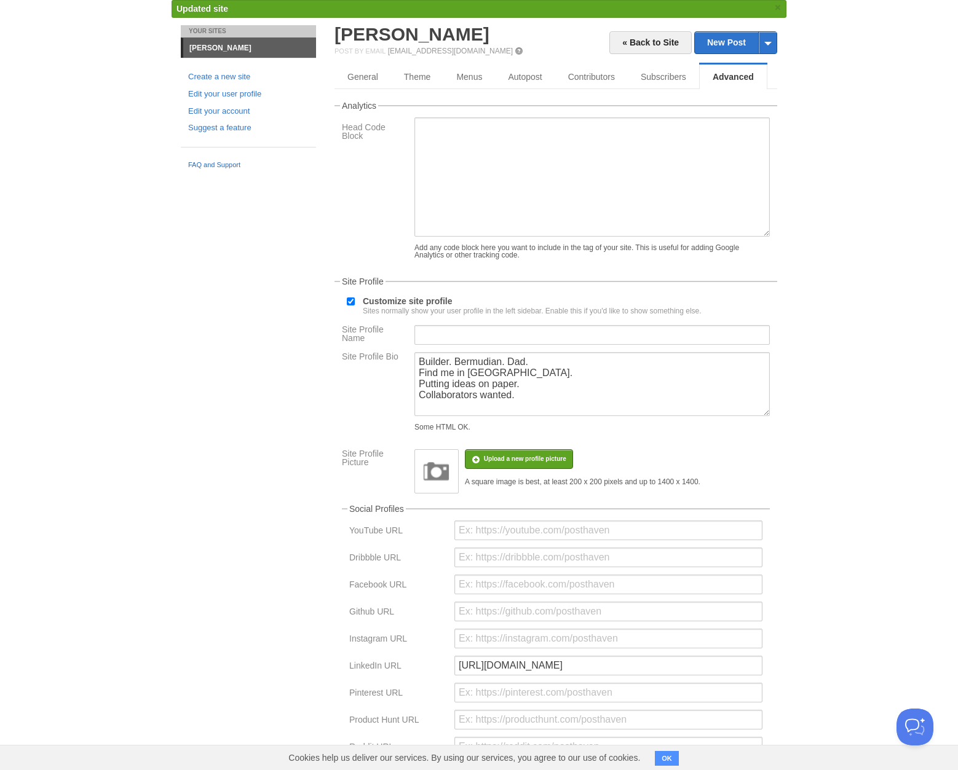
scroll to position [0, 0]
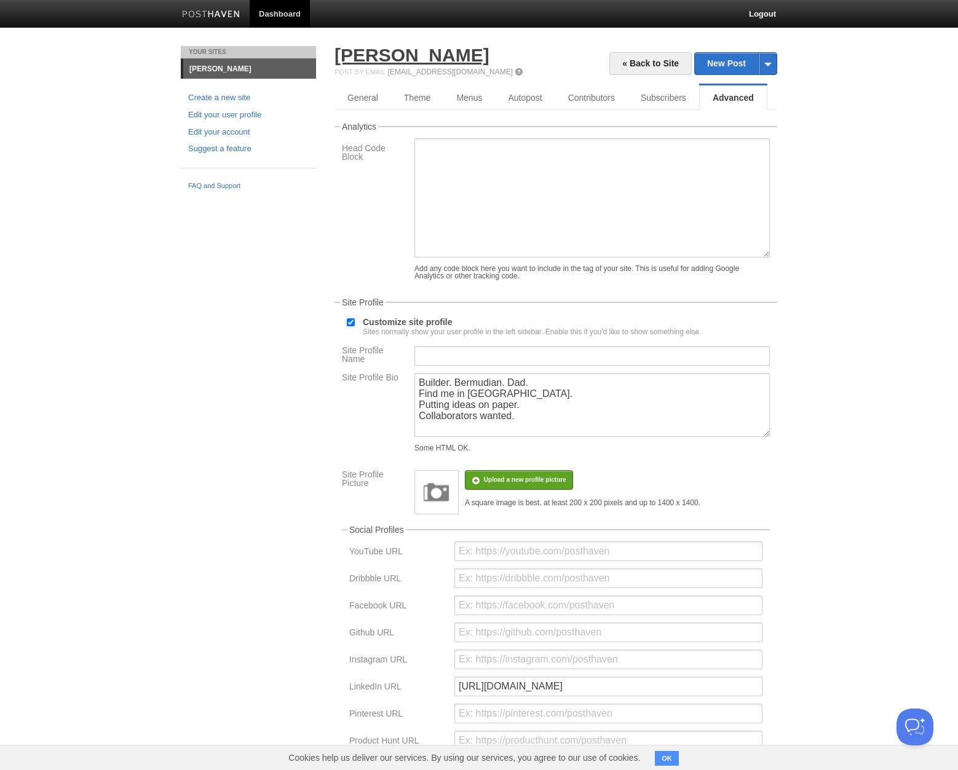
click at [398, 63] on link "[PERSON_NAME]" at bounding box center [411, 55] width 155 height 20
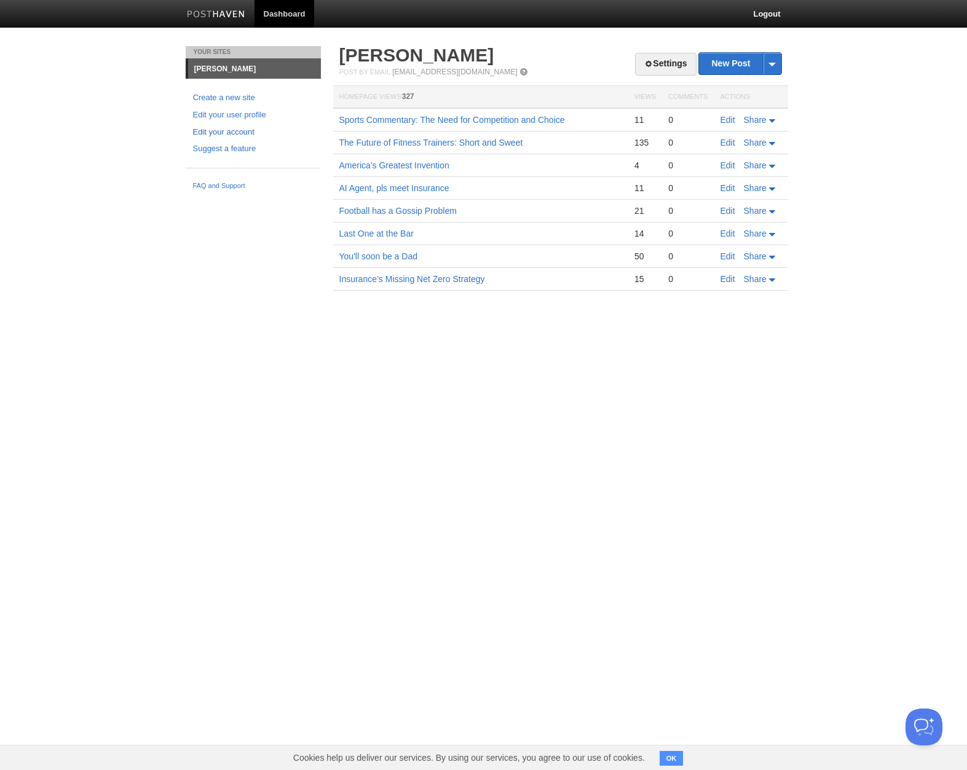
click at [233, 131] on link "Edit your account" at bounding box center [253, 132] width 121 height 13
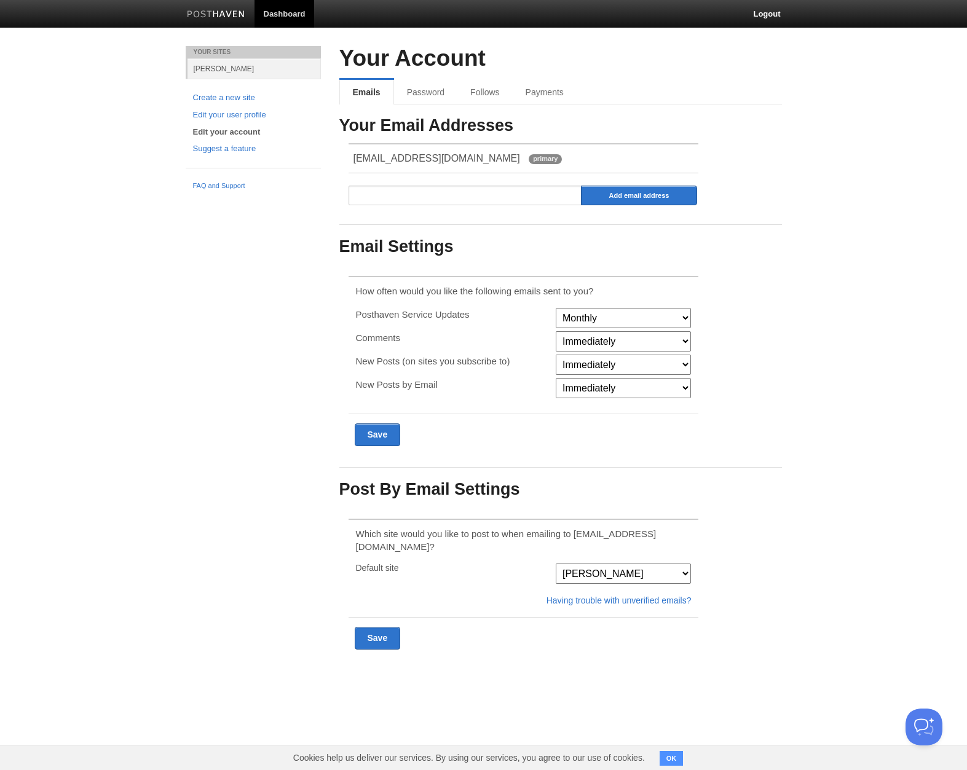
click at [641, 362] on select "Immediately Never" at bounding box center [623, 365] width 135 height 20
click at [751, 381] on div "Your Email Addresses rwgmaycock@gmail.com primary Add email address Email Setti…" at bounding box center [560, 308] width 443 height 382
click at [230, 68] on link "[PERSON_NAME]" at bounding box center [254, 68] width 133 height 20
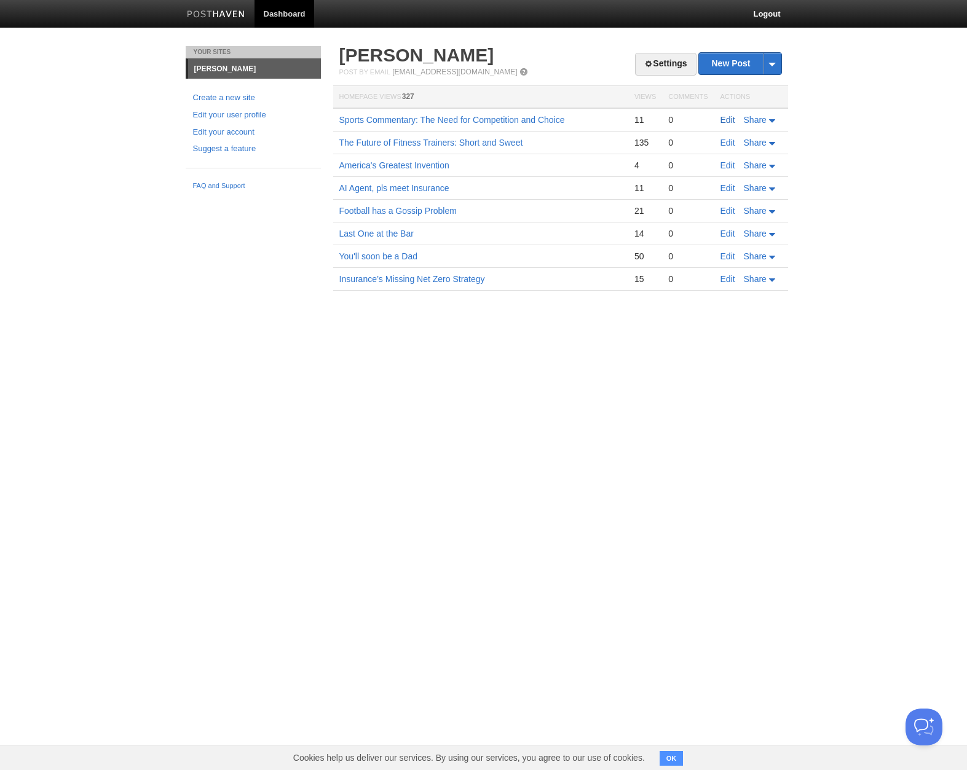
click at [730, 119] on link "Edit" at bounding box center [728, 120] width 15 height 10
click at [647, 63] on link "Settings" at bounding box center [665, 64] width 61 height 23
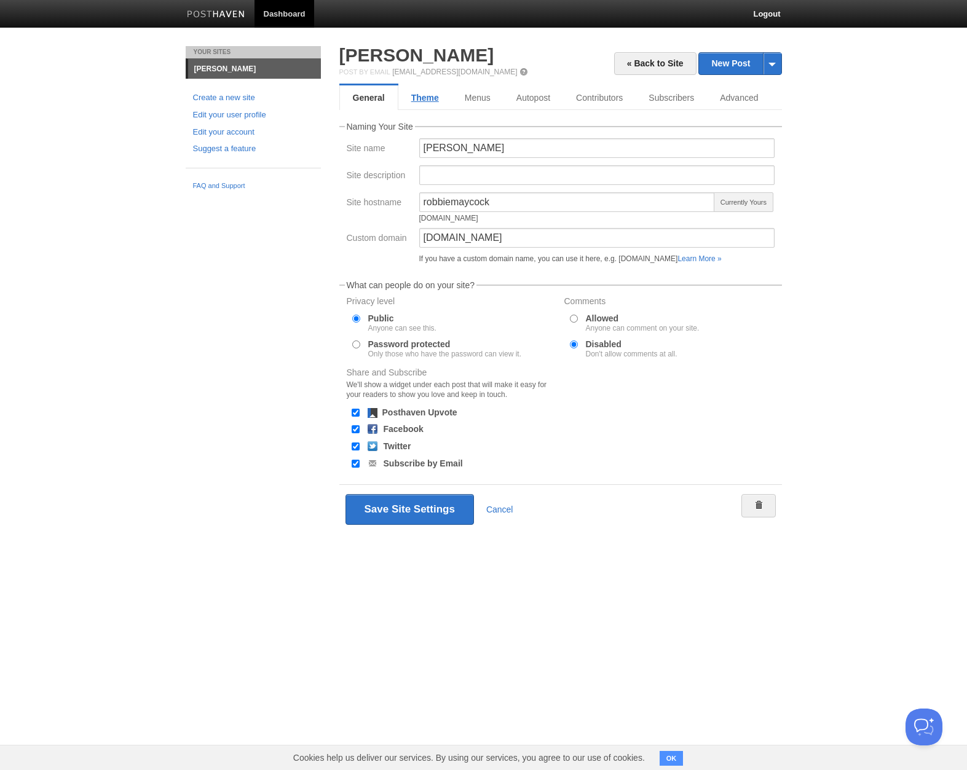
click at [417, 102] on link "Theme" at bounding box center [424, 97] width 53 height 25
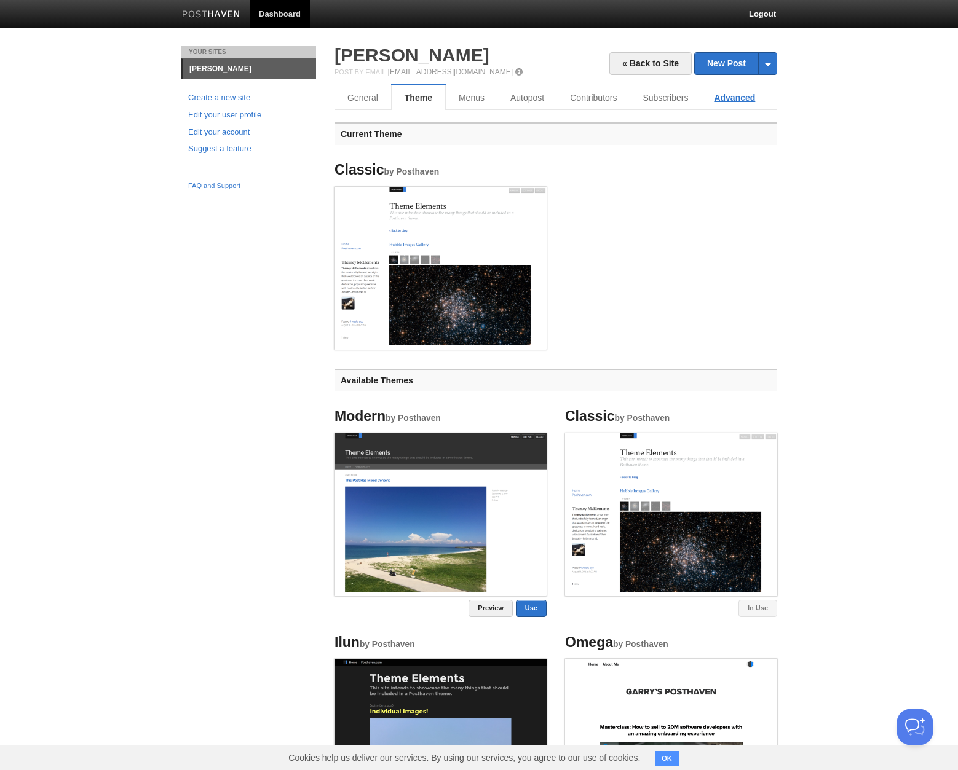
click at [744, 104] on link "Advanced" at bounding box center [734, 97] width 67 height 25
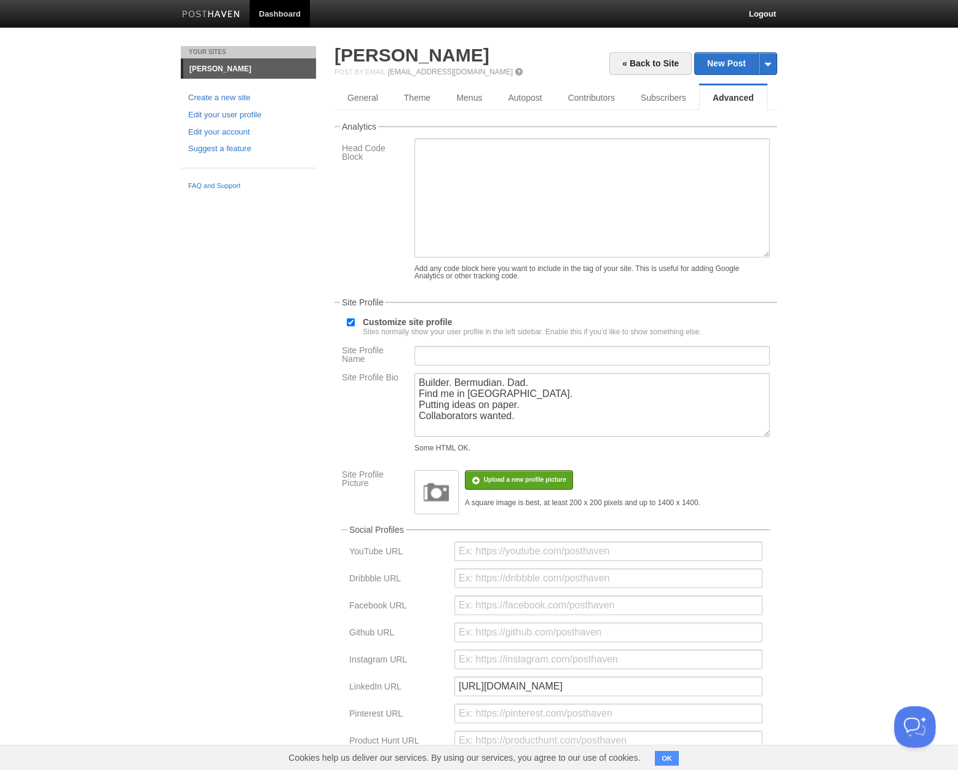
click at [914, 721] on button "Open Beacon popover" at bounding box center [912, 724] width 37 height 37
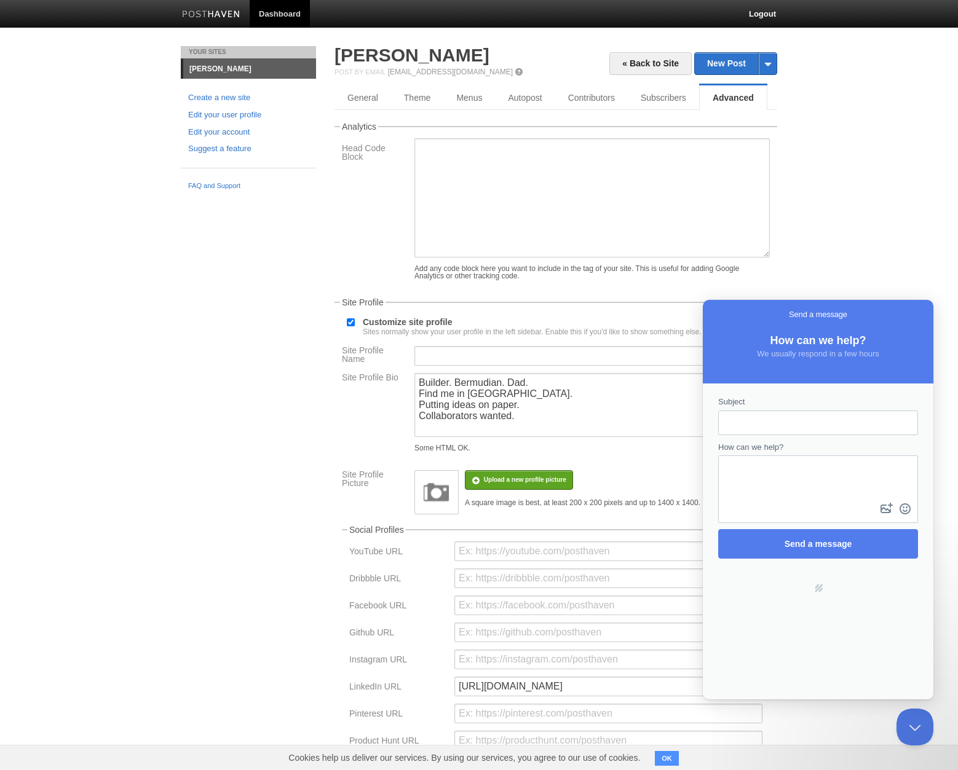
click at [805, 483] on textarea "How can we help?" at bounding box center [817, 479] width 197 height 44
click at [780, 419] on input "Subject" at bounding box center [818, 423] width 180 height 22
type input "how can i disable view count on each blog page?"
type input "disable view count"
paste textarea "how can i disable view count on each blog page?"
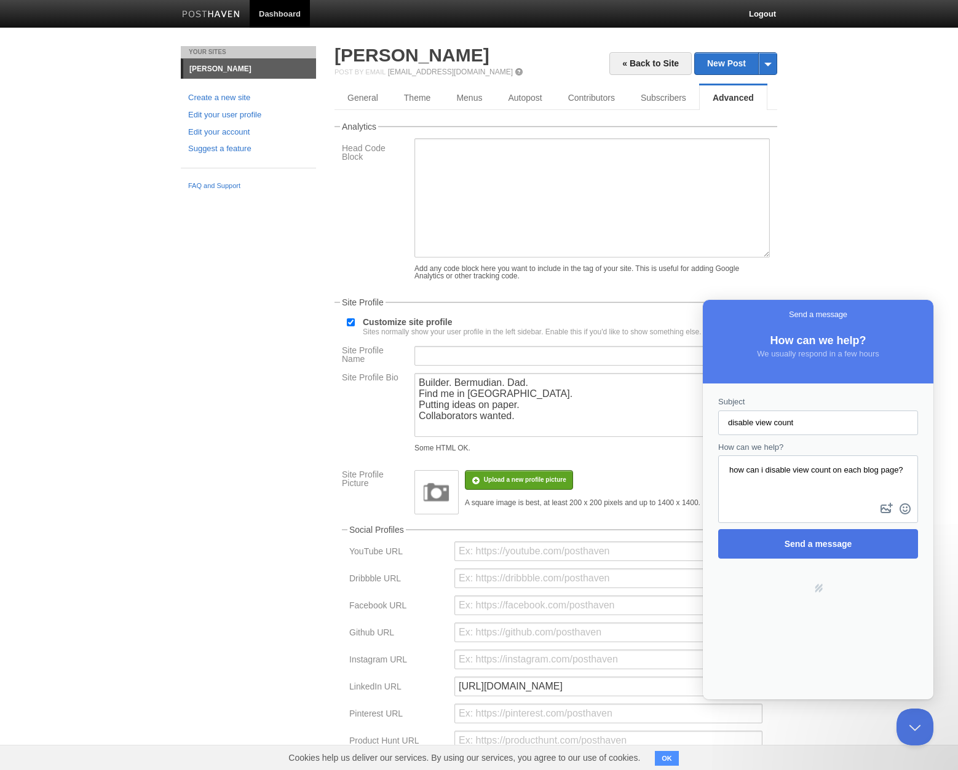
type textarea "how can i disable view count on each blog page?"
click at [816, 541] on span "Send a message" at bounding box center [819, 544] width 68 height 10
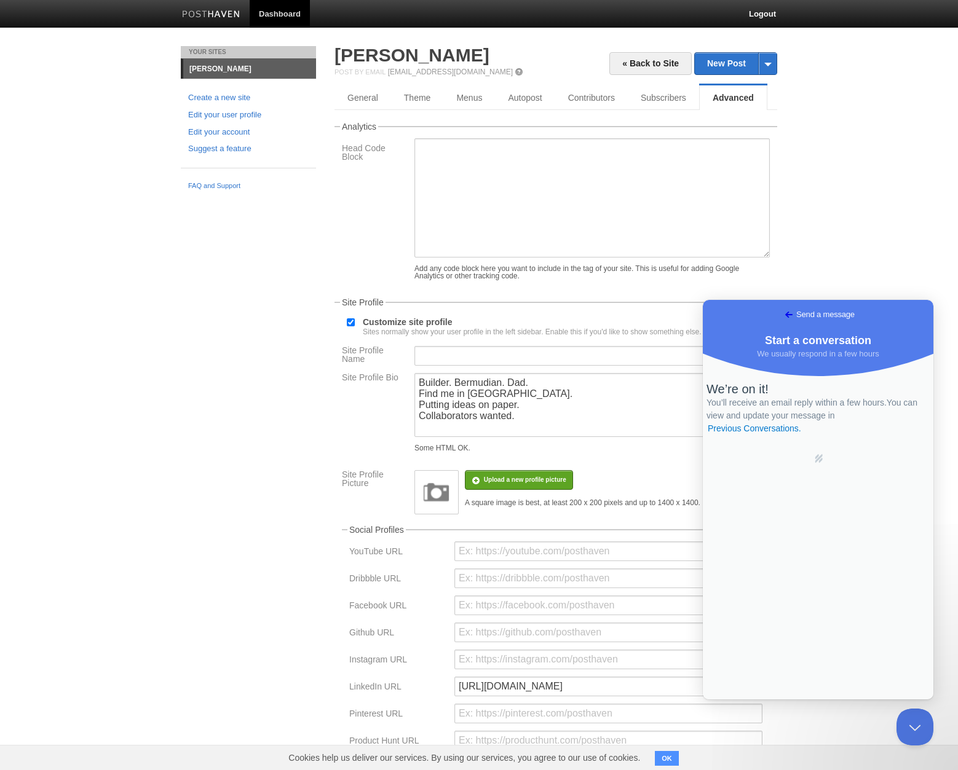
click at [781, 312] on span "Go back" at bounding box center [788, 314] width 15 height 15
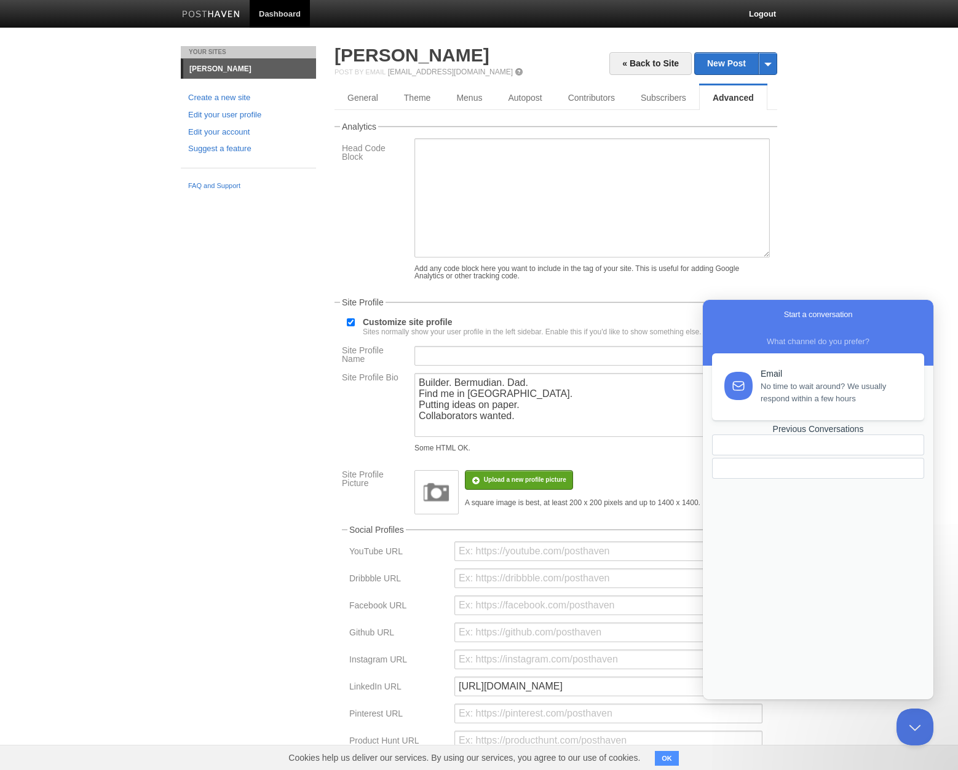
click at [842, 221] on body "Dashboard Logout Your Sites [PERSON_NAME] Create a new site Edit your user prof…" at bounding box center [479, 513] width 958 height 1027
click at [839, 245] on body "Dashboard Logout Your Sites [PERSON_NAME] Create a new site Edit your user prof…" at bounding box center [479, 513] width 958 height 1027
click at [908, 722] on button "Close Beacon popover" at bounding box center [912, 724] width 37 height 37
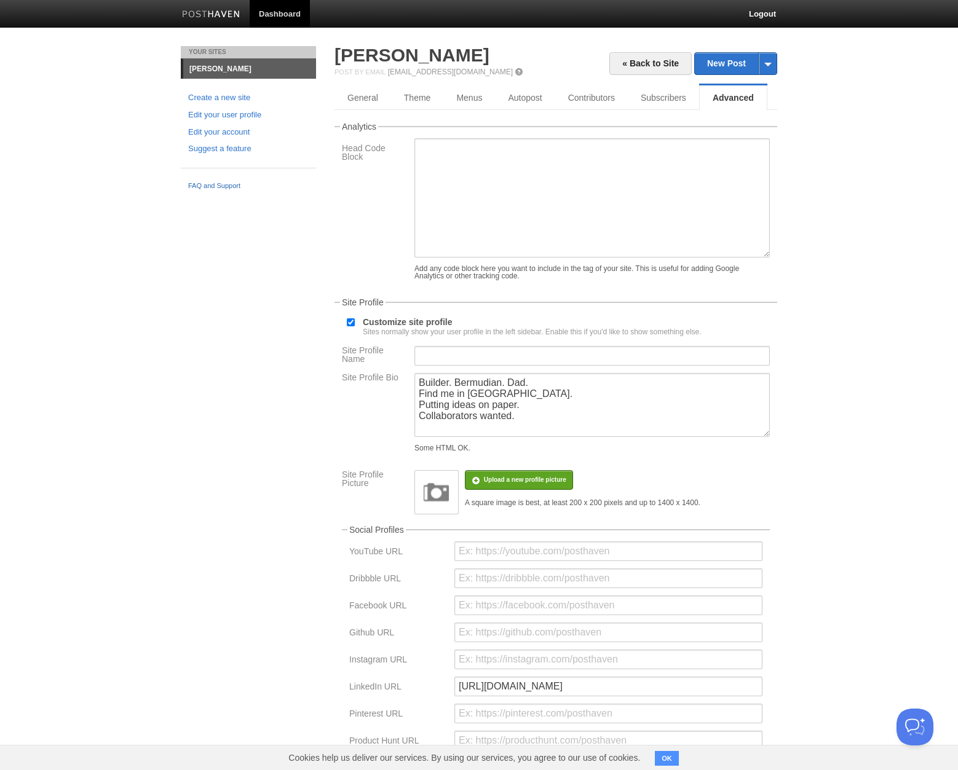
click at [223, 185] on link "FAQ and Support" at bounding box center [248, 186] width 121 height 11
